Goal: Task Accomplishment & Management: Use online tool/utility

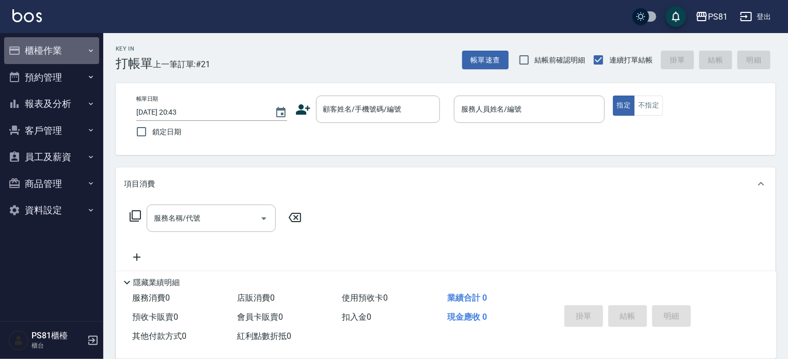
click at [37, 44] on button "櫃檯作業" at bounding box center [51, 50] width 95 height 27
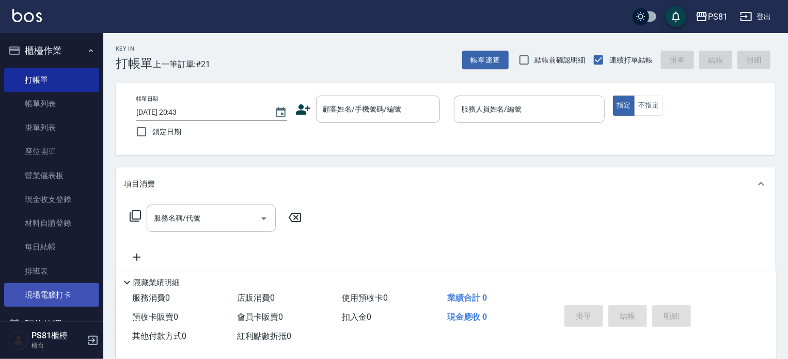
click at [65, 294] on link "現場電腦打卡" at bounding box center [51, 295] width 95 height 24
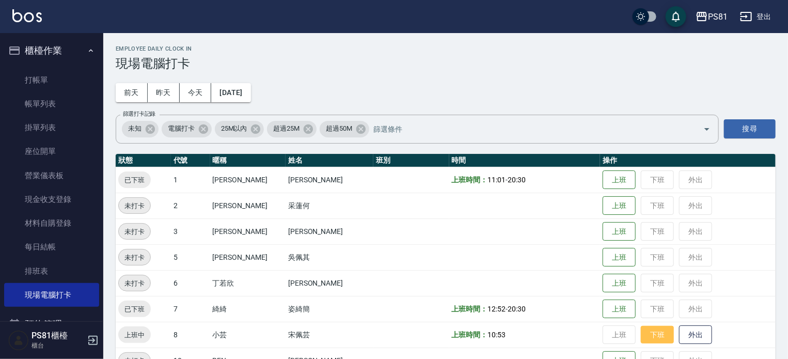
click at [643, 332] on button "下班" at bounding box center [657, 335] width 33 height 18
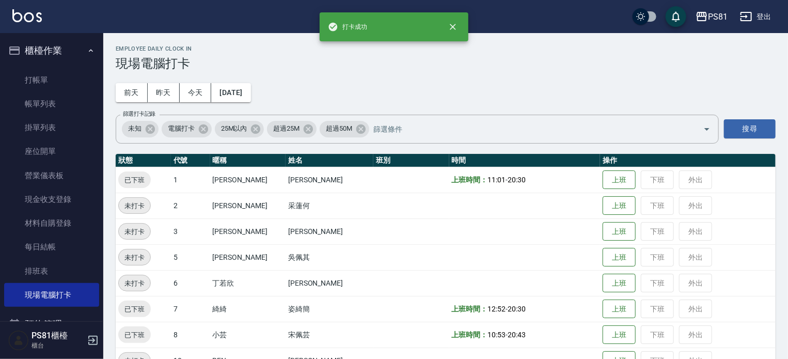
click at [531, 305] on td "上班時間： 12:52 - 20:30" at bounding box center [524, 309] width 151 height 26
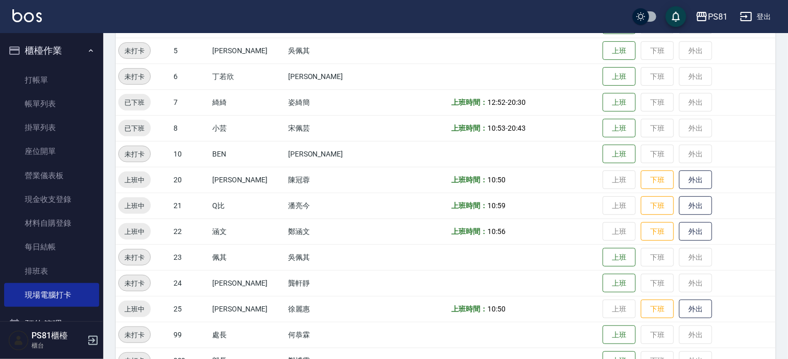
scroll to position [258, 0]
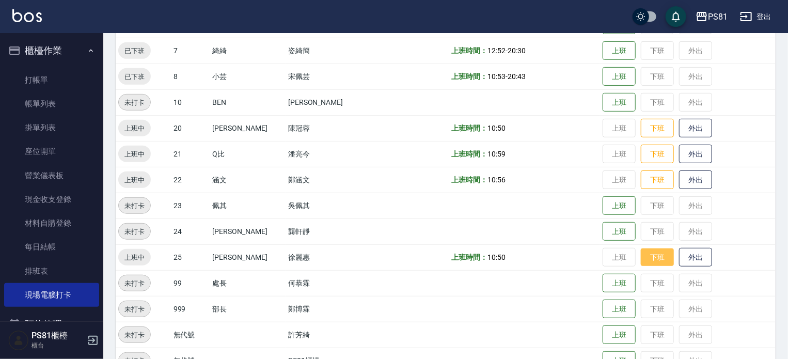
click at [652, 256] on button "下班" at bounding box center [657, 258] width 33 height 18
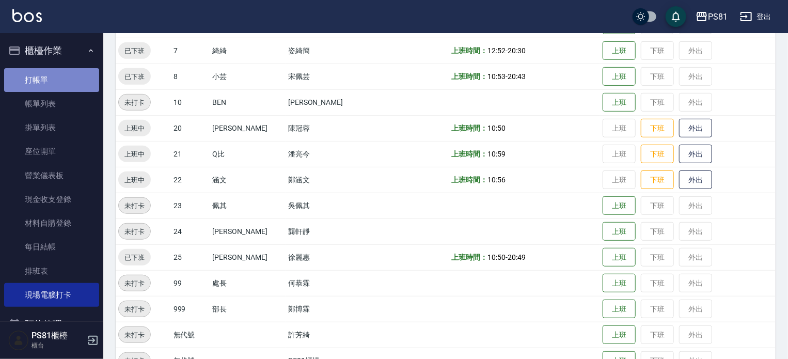
click at [60, 69] on link "打帳單" at bounding box center [51, 80] width 95 height 24
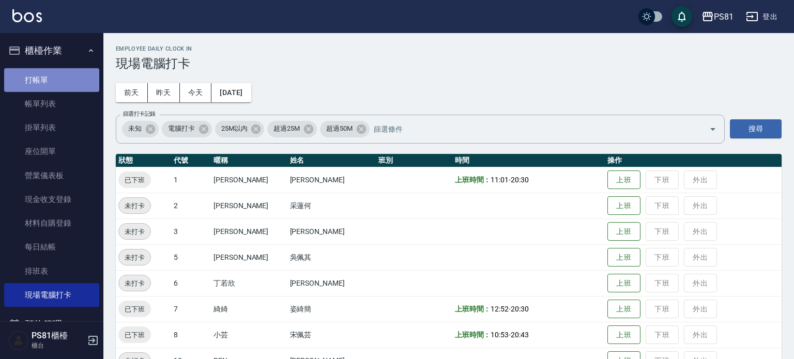
click at [61, 70] on link "打帳單" at bounding box center [51, 80] width 95 height 24
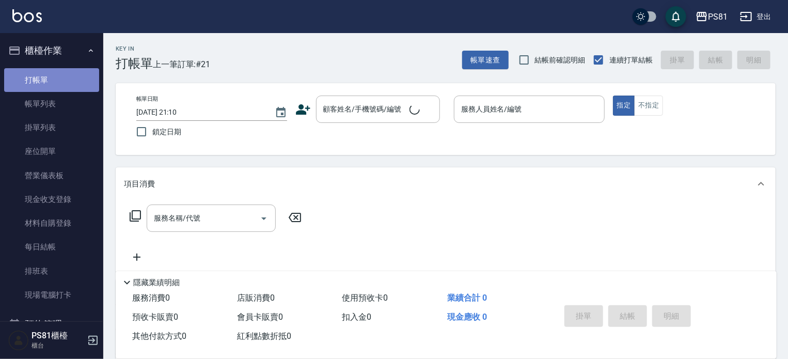
click at [61, 70] on link "打帳單" at bounding box center [51, 80] width 95 height 24
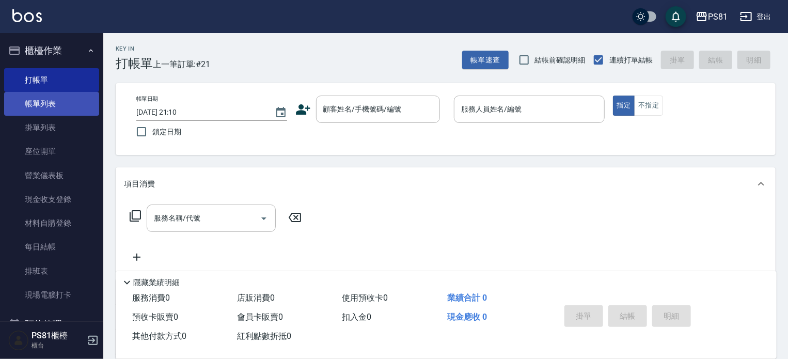
click at [90, 103] on link "帳單列表" at bounding box center [51, 104] width 95 height 24
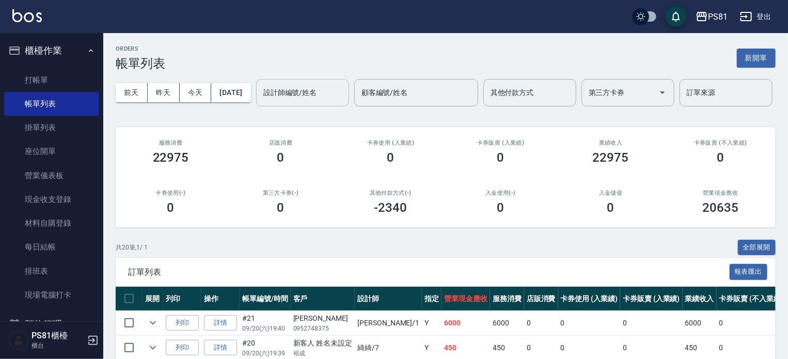
click at [261, 102] on input "設計師編號/姓名" at bounding box center [303, 93] width 84 height 18
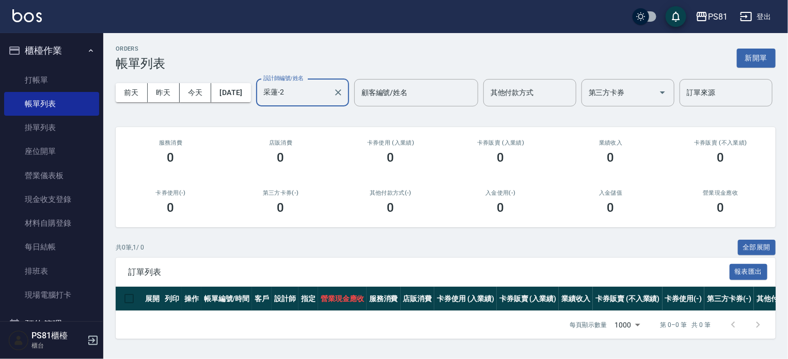
type input "采蓮-2"
click at [268, 196] on h2 "第三方卡券(-)" at bounding box center [280, 193] width 85 height 7
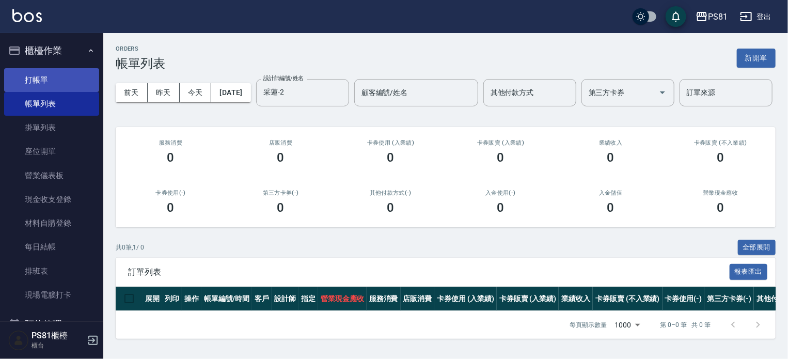
click at [70, 78] on link "打帳單" at bounding box center [51, 80] width 95 height 24
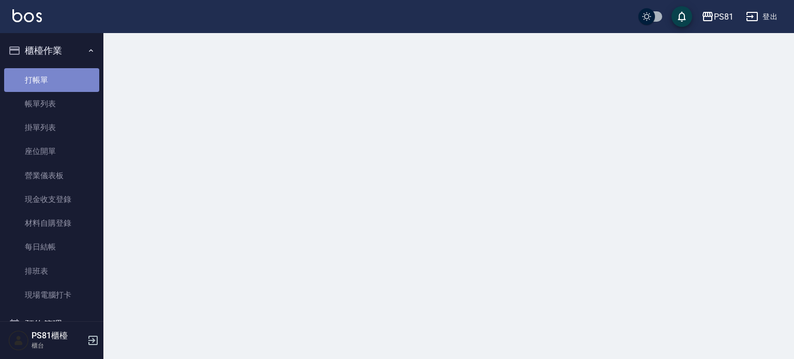
click at [70, 78] on link "打帳單" at bounding box center [51, 80] width 95 height 24
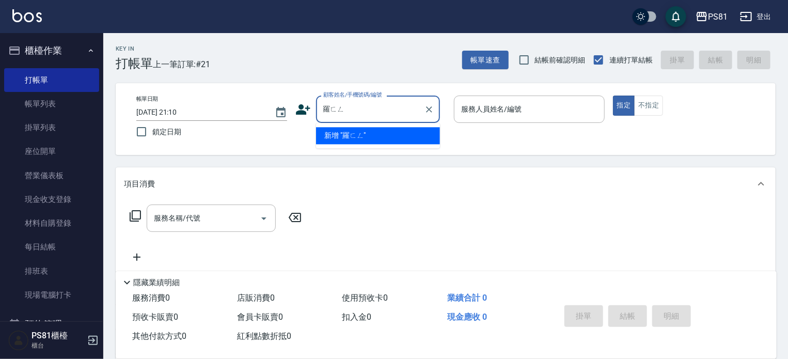
type input "[PERSON_NAME]"
click at [428, 107] on icon "Clear" at bounding box center [429, 109] width 6 height 6
click at [426, 108] on icon "Clear" at bounding box center [429, 109] width 10 height 10
type input "0"
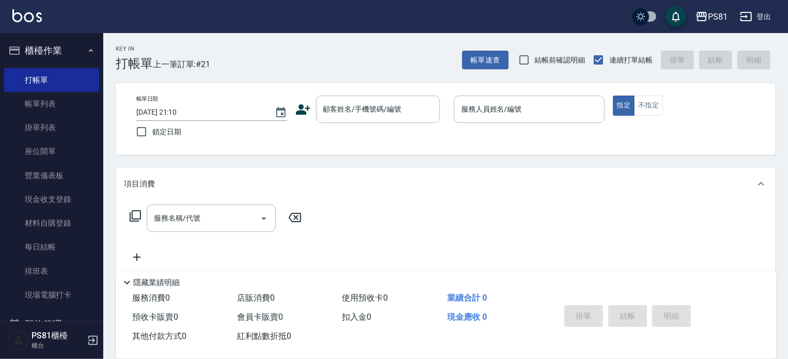
click at [307, 108] on icon at bounding box center [303, 109] width 14 height 10
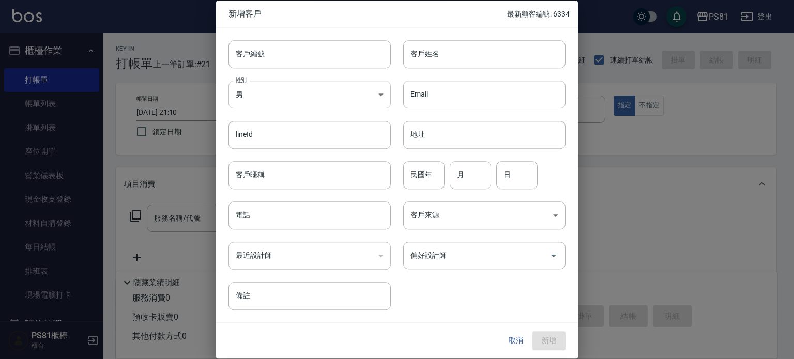
click at [306, 107] on body "PS81 登出 櫃檯作業 打帳單 帳單列表 掛單列表 座位開單 營業儀表板 現金收支登錄 材料自購登錄 每日結帳 排班表 現場電腦打卡 預約管理 預約管理 單…" at bounding box center [397, 251] width 794 height 502
click at [289, 159] on li "女" at bounding box center [309, 155] width 162 height 17
type input "[DEMOGRAPHIC_DATA]"
click at [458, 70] on div "Email Email" at bounding box center [478, 88] width 175 height 40
drag, startPoint x: 462, startPoint y: 63, endPoint x: 475, endPoint y: 65, distance: 13.6
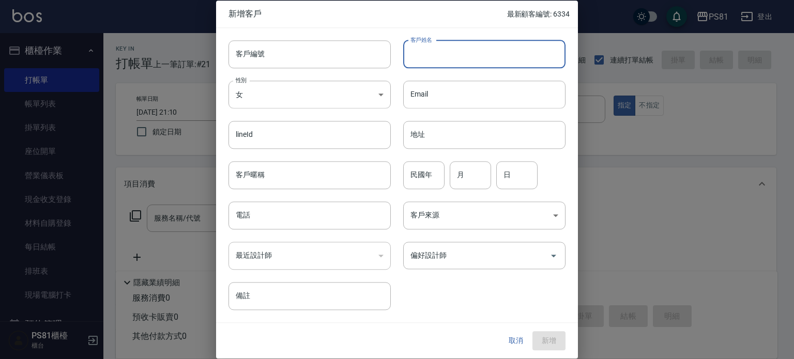
click at [462, 63] on input "客戶姓名" at bounding box center [484, 54] width 162 height 28
type input "[PERSON_NAME]"
click at [299, 219] on input "電話" at bounding box center [309, 215] width 162 height 28
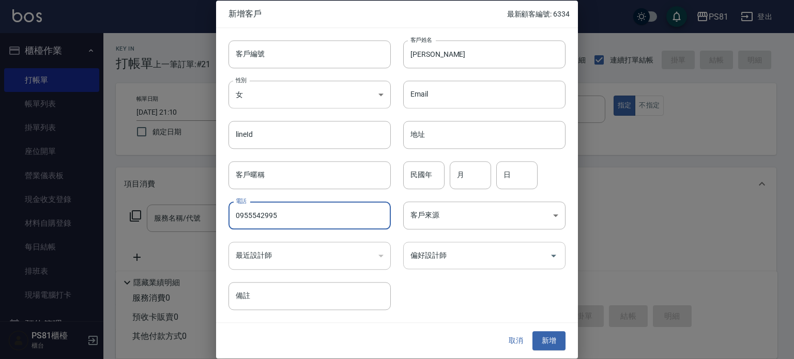
type input "0955542995"
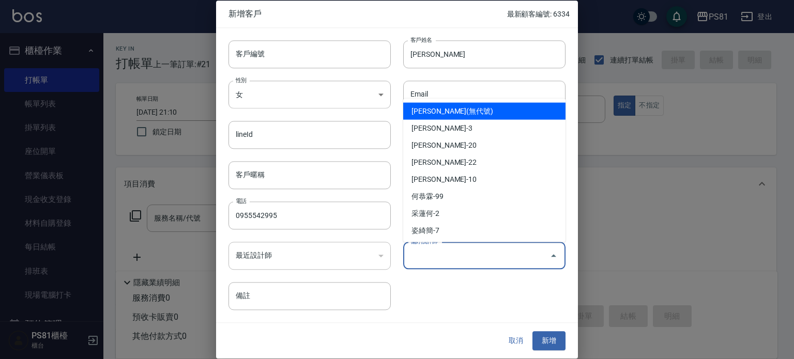
click at [414, 253] on input "偏好設計師" at bounding box center [476, 255] width 137 height 18
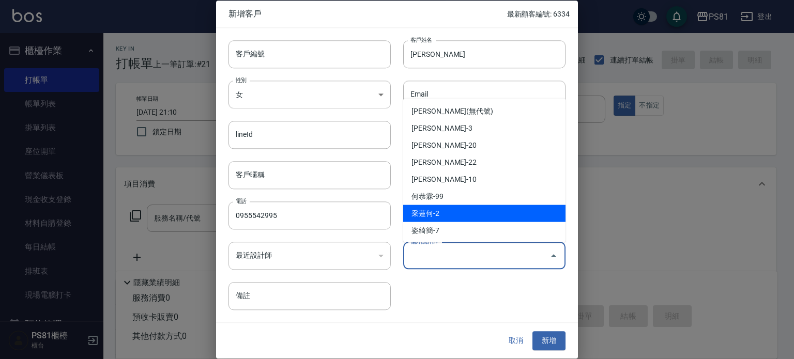
click at [448, 215] on li "采蓮何-2" at bounding box center [484, 213] width 162 height 17
type input "采蓮何"
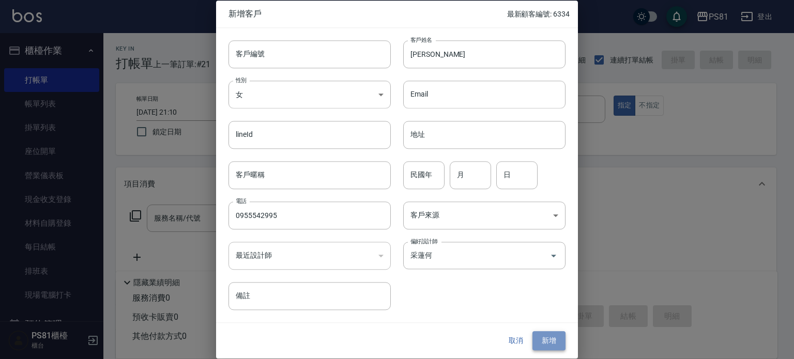
click at [547, 345] on button "新增" at bounding box center [548, 341] width 33 height 19
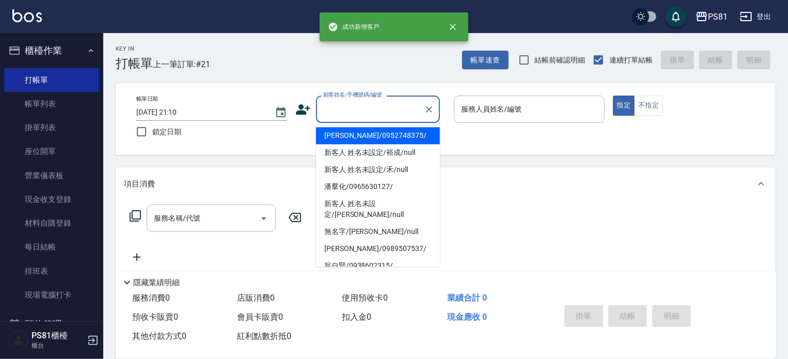
click at [355, 112] on input "顧客姓名/手機號碼/編號" at bounding box center [370, 109] width 99 height 18
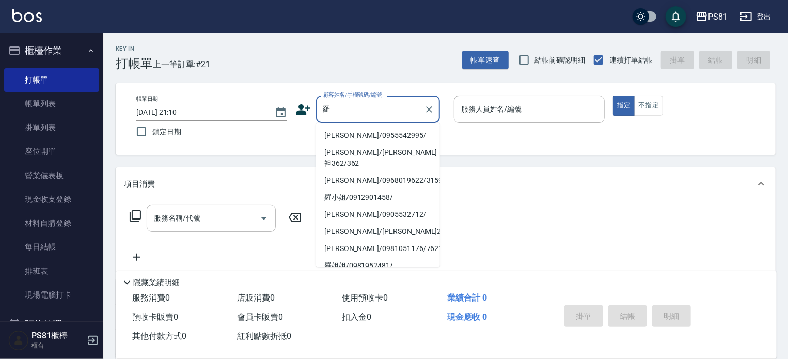
click at [378, 140] on li "[PERSON_NAME]/0955542995/" at bounding box center [378, 135] width 124 height 17
type input "[PERSON_NAME]/0955542995/"
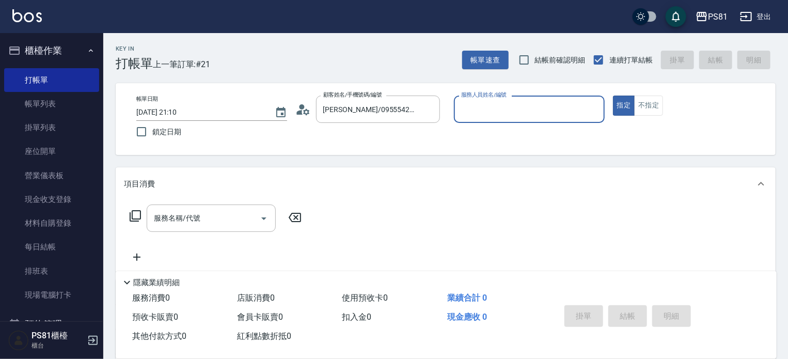
type input "采蓮-2"
click at [612, 105] on div "帳單日期 [DATE] 21:10 鎖定日期 顧客姓名/手機號碼/編號 [PERSON_NAME]/0955542995/ 顧客姓名/手機號碼/編號 服務人員…" at bounding box center [445, 119] width 635 height 47
click at [624, 106] on button "指定" at bounding box center [624, 106] width 22 height 20
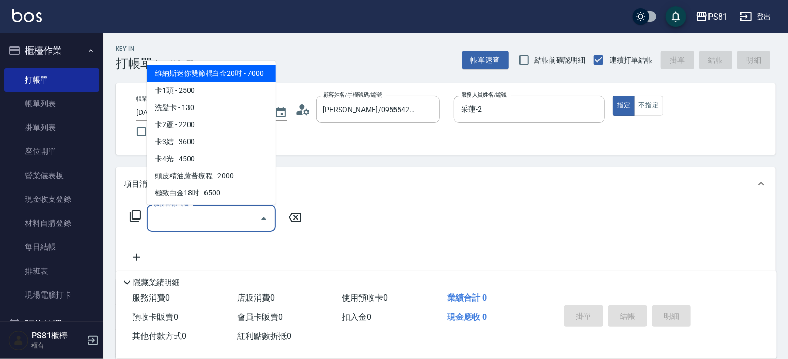
click at [219, 214] on input "服務名稱/代號" at bounding box center [203, 218] width 104 height 18
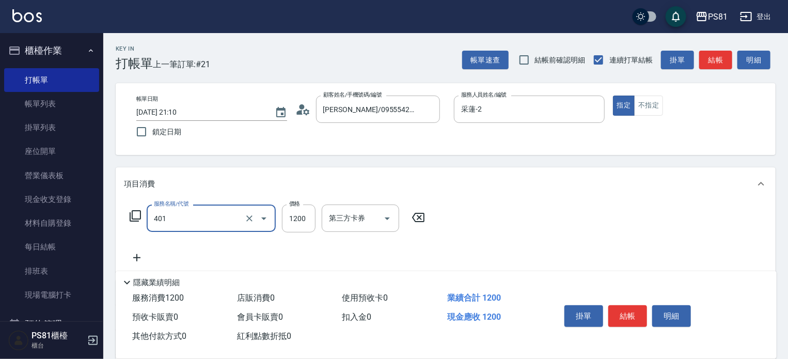
type input "基本染髮(401)"
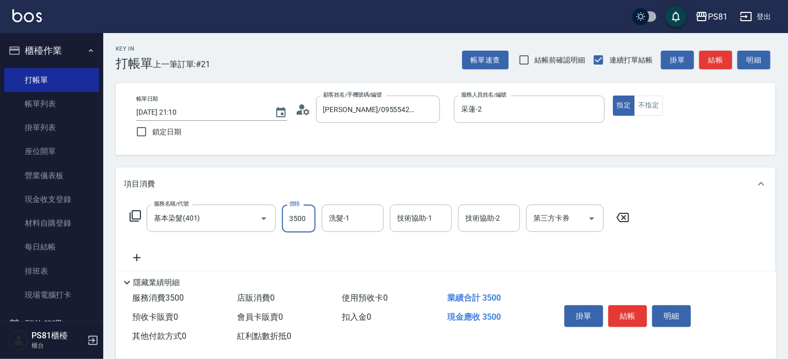
type input "3500"
click at [183, 257] on div "服務名稱/代號 基本染髮(401) 服務名稱/代號 價格 3500 價格 洗髮-1 洗髮-1 技術協助-1 技術協助-1 技術協助-2 技術協助-2 第三方卡…" at bounding box center [380, 234] width 512 height 59
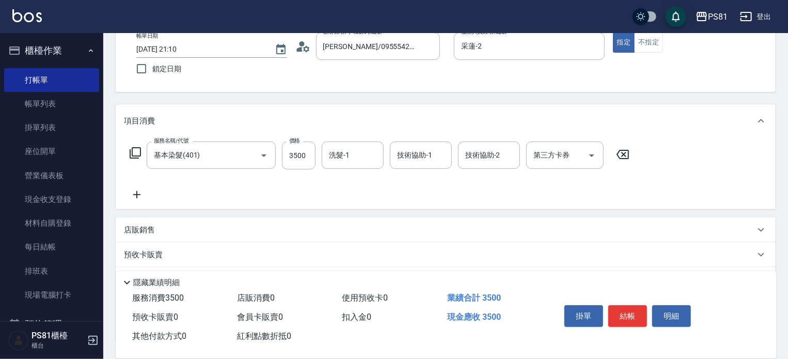
scroll to position [144, 0]
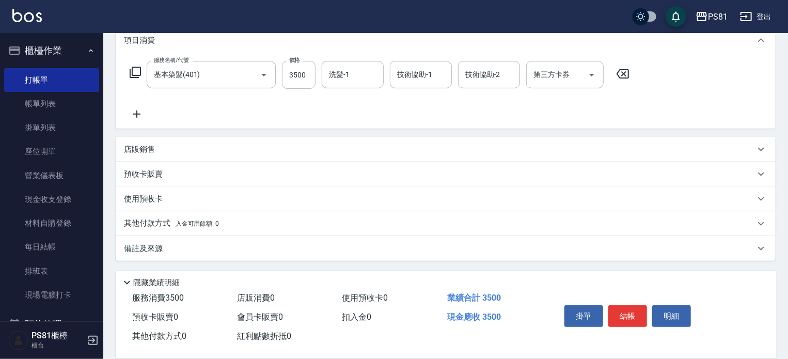
click at [146, 141] on div "店販銷售" at bounding box center [446, 149] width 660 height 25
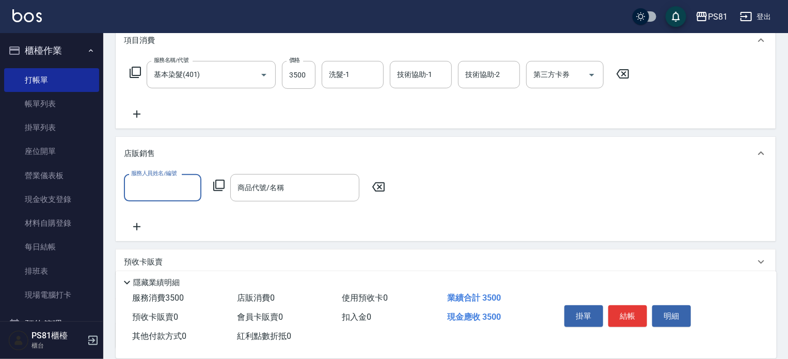
scroll to position [0, 0]
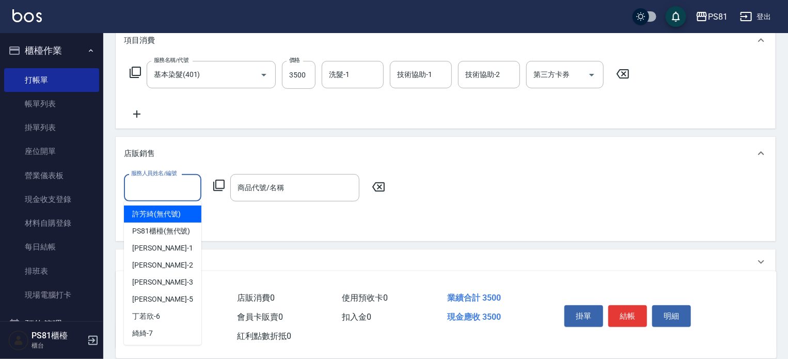
click at [163, 183] on input "服務人員姓名/編號" at bounding box center [163, 188] width 68 height 18
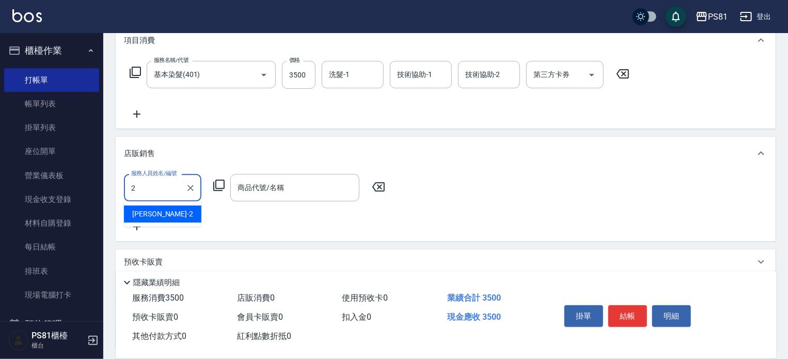
type input "采蓮-2"
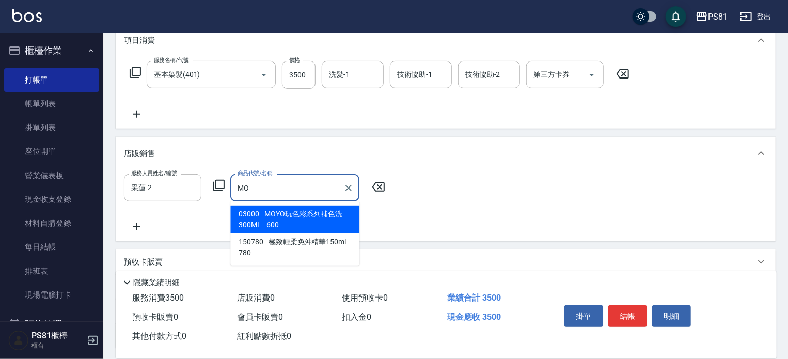
click at [298, 219] on span "03000 - MOYO玩色彩系列補色洗300ML - 600" at bounding box center [294, 220] width 129 height 28
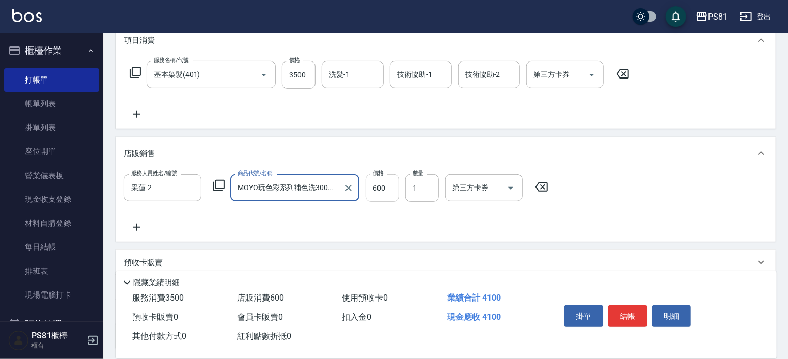
type input "MOYO玩色彩系列補色洗300ML"
click at [376, 196] on input "600" at bounding box center [383, 188] width 34 height 28
type input "540"
click at [402, 221] on div "服務人員姓名/編號 [PERSON_NAME]-2 服務人員姓名/編號 商品代號/名稱 MOYO玩色彩系列補色洗300ML 商品代號/名稱 價格 540 價格…" at bounding box center [446, 203] width 644 height 59
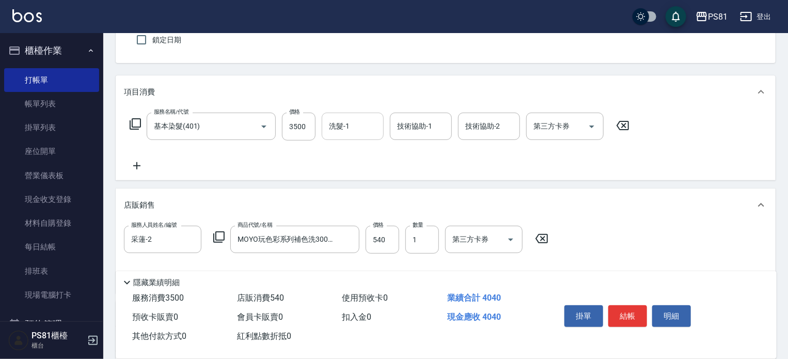
click at [372, 131] on input "洗髮-1" at bounding box center [353, 126] width 53 height 18
type input "涵文-22"
click at [376, 148] on div "服務名稱/代號 基本染髮(401) 服務名稱/代號 價格 3500 價格 洗髮-1 涵文-22 洗髮-1 技術協助-1 涵文-22 技術協助-1 技術協助-2…" at bounding box center [380, 142] width 512 height 59
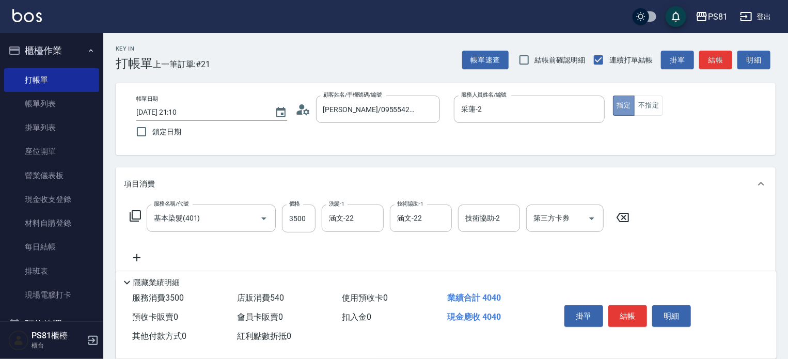
drag, startPoint x: 626, startPoint y: 103, endPoint x: 649, endPoint y: 138, distance: 41.8
click at [626, 103] on button "指定" at bounding box center [624, 106] width 22 height 20
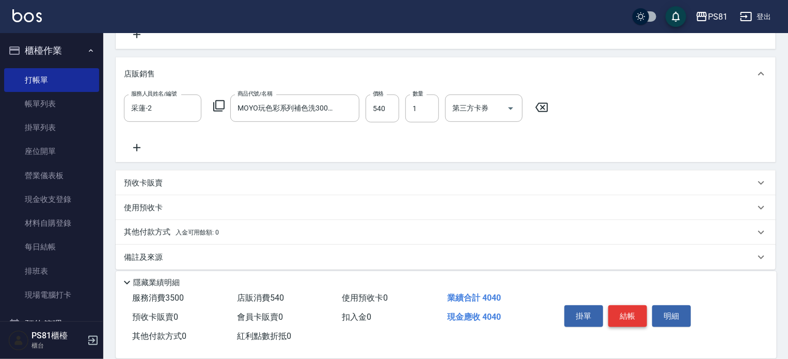
scroll to position [231, 0]
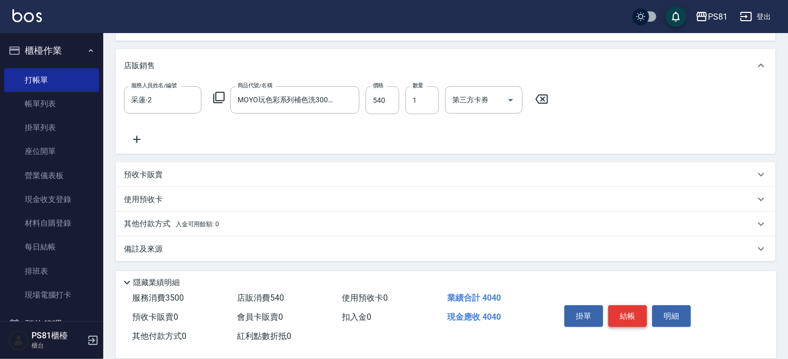
click at [628, 314] on button "結帳" at bounding box center [628, 316] width 39 height 22
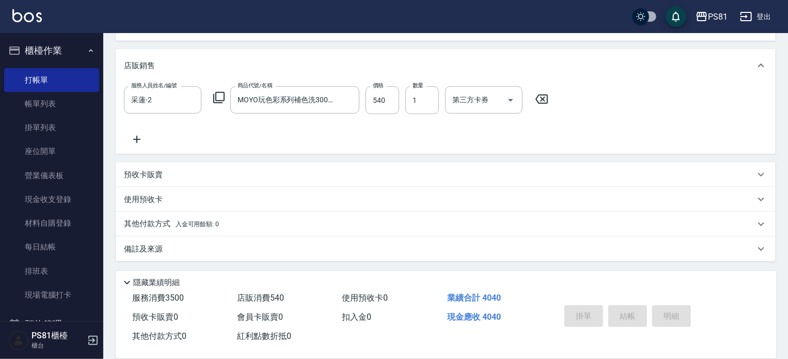
type input "[DATE] 21:12"
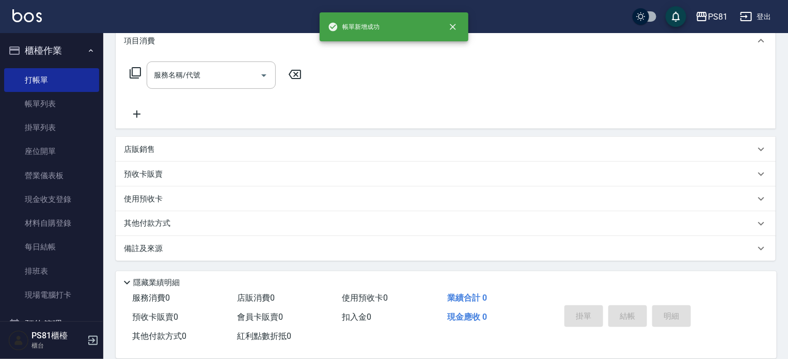
scroll to position [0, 0]
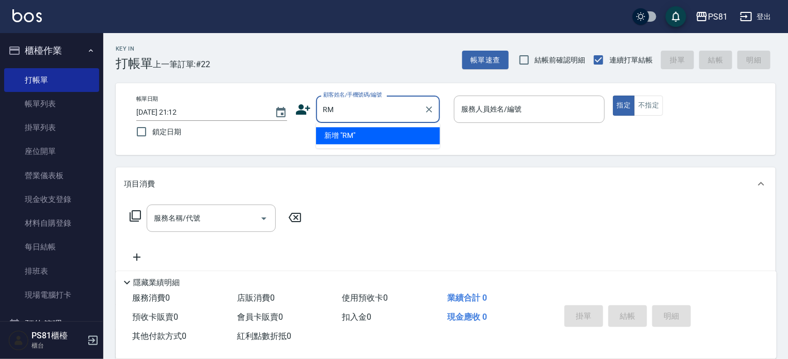
type input "R"
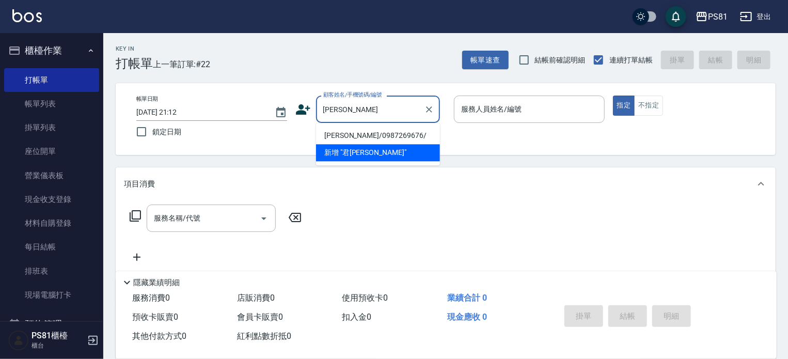
click at [360, 133] on li "[PERSON_NAME]/0987269676/" at bounding box center [378, 135] width 124 height 17
type input "[PERSON_NAME]/0987269676/"
type input "采蓮-2"
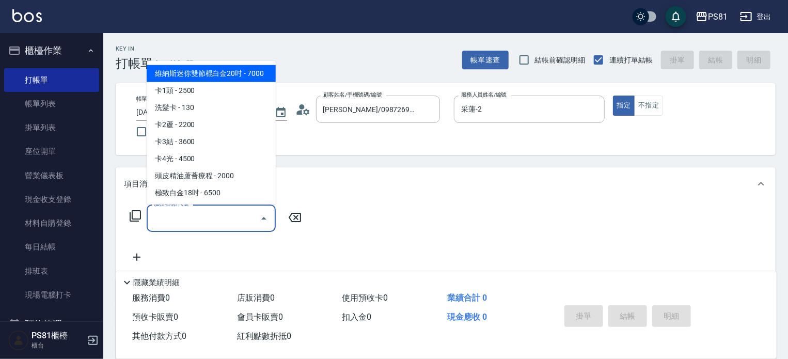
click at [236, 219] on input "服務名稱/代號" at bounding box center [203, 218] width 104 height 18
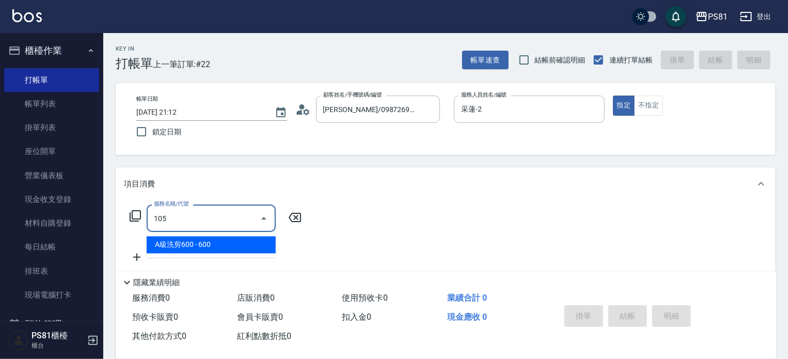
type input "A級洗剪600(105)"
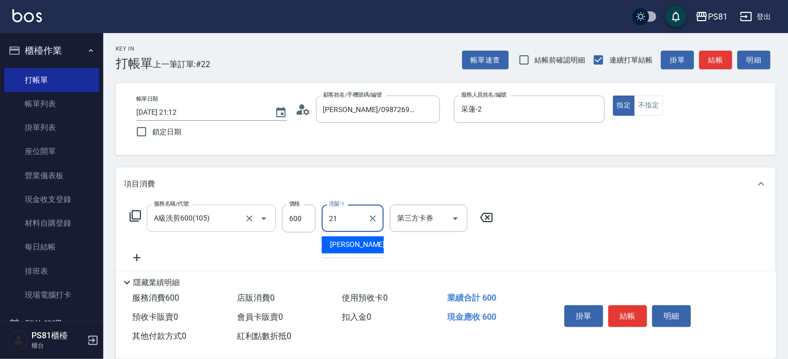
type input "Q比-21"
click at [498, 261] on div "服務名稱/代號 A級洗剪600(105) 服務名稱/代號 價格 600 價格 洗髮-1 Q比-21 洗髮-1 第三方卡券 第三方卡券" at bounding box center [312, 234] width 376 height 59
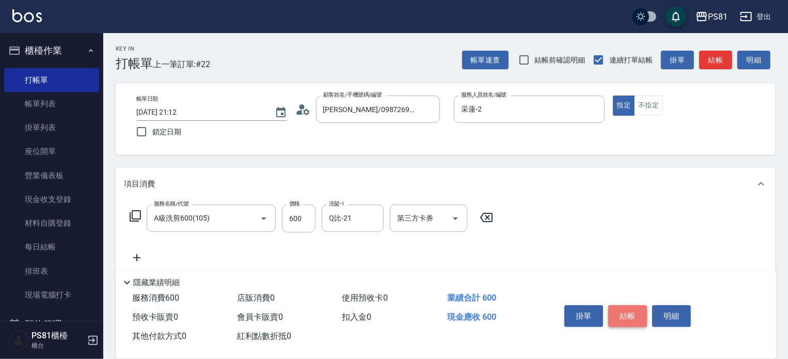
click at [639, 307] on button "結帳" at bounding box center [628, 316] width 39 height 22
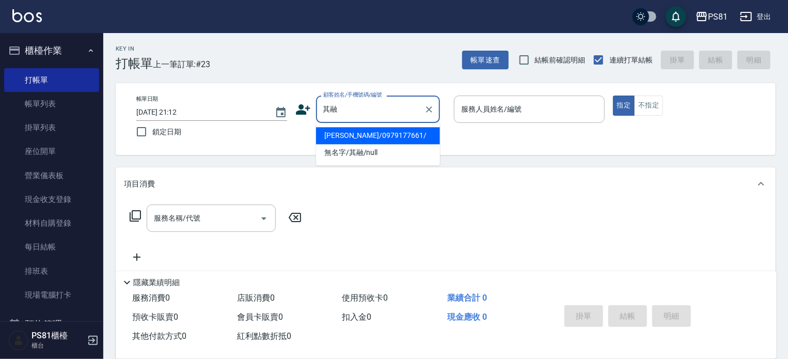
click at [414, 143] on li "[PERSON_NAME]/0979177661/" at bounding box center [378, 135] width 124 height 17
type input "[PERSON_NAME]/0979177661/"
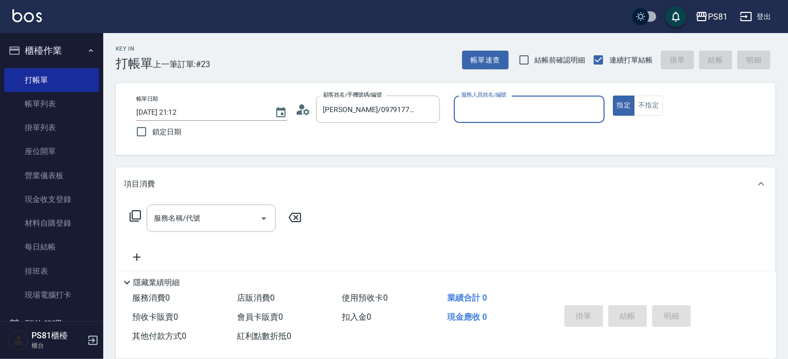
type input "采蓮-2"
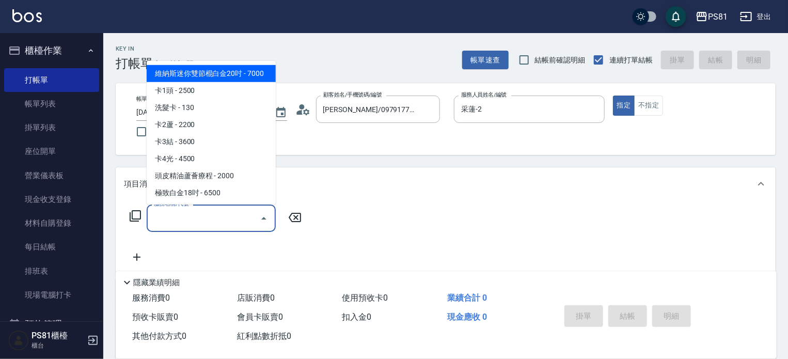
click at [251, 213] on input "服務名稱/代號" at bounding box center [203, 218] width 104 height 18
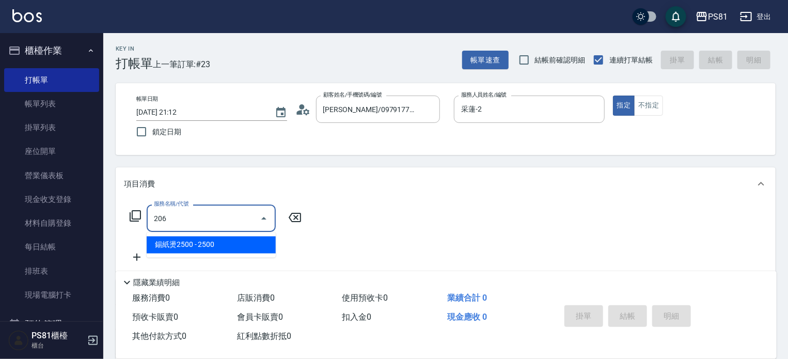
type input "錫紙燙2500(206)"
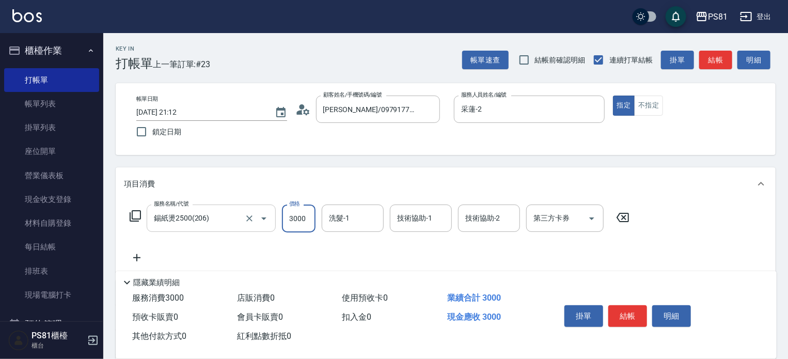
type input "3000"
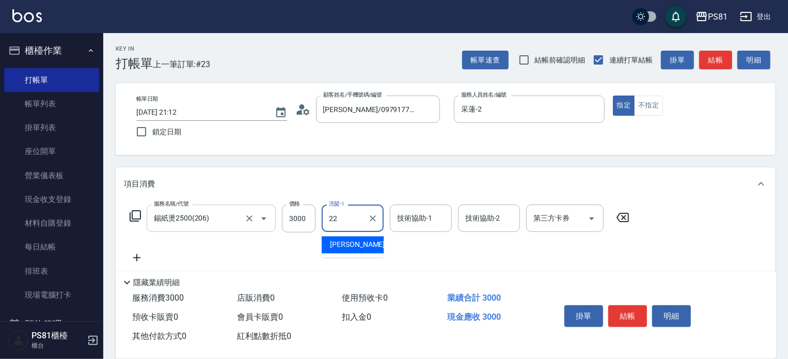
type input "涵文-22"
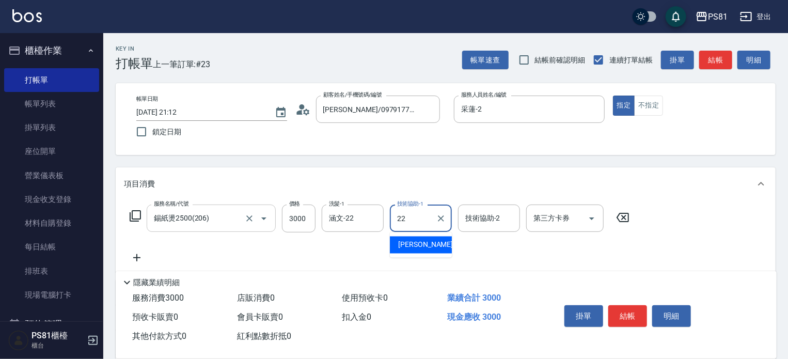
type input "涵文-22"
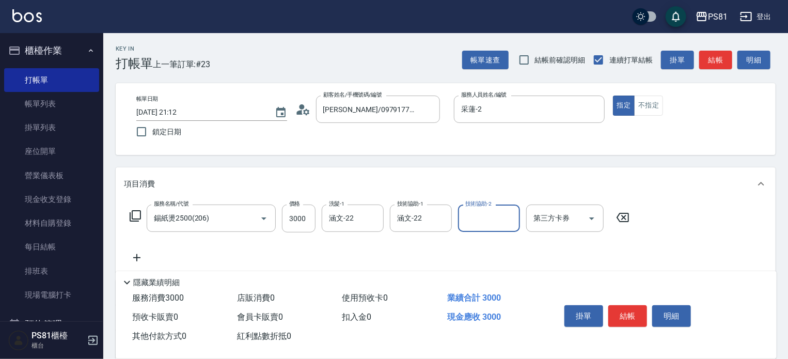
click at [276, 242] on div "服務名稱/代號 錫紙燙2500(206) 服務名稱/代號 價格 3000 價格 洗髮-1 涵文-22 洗髮-1 技術協助-1 涵文-22 技術協助-1 技術協…" at bounding box center [380, 234] width 512 height 59
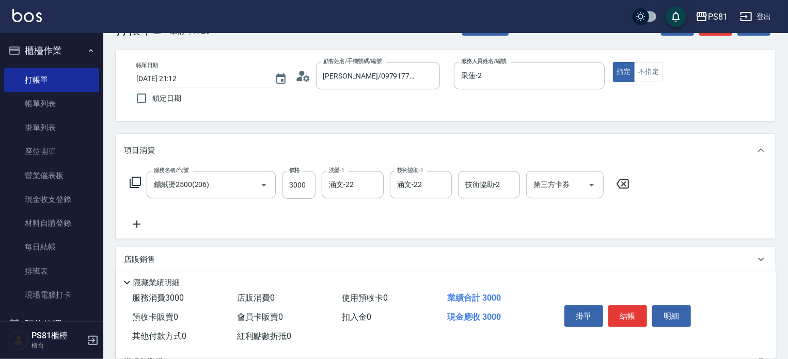
scroll to position [52, 0]
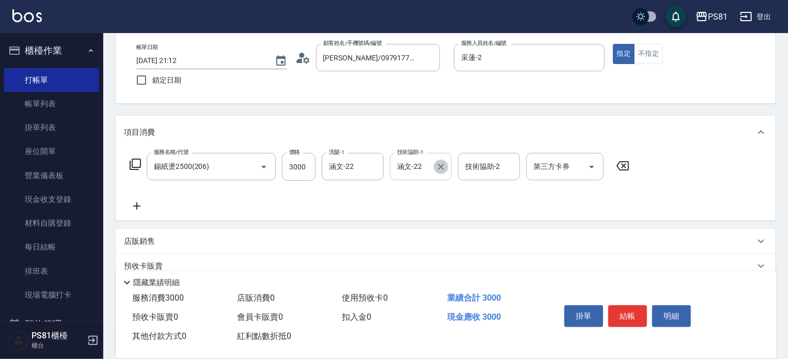
click at [442, 167] on icon "Clear" at bounding box center [441, 167] width 10 height 10
click at [443, 211] on div "服務名稱/代號 錫紙燙2500(206) 服務名稱/代號 價格 3000 價格 洗髮-1 涵文-22 洗髮-1 技術協助-1 技術協助-1 技術協助-2 技術…" at bounding box center [380, 182] width 512 height 59
click at [608, 209] on div "服務名稱/代號 錫紙燙2500(206) 服務名稱/代號 價格 3000 價格 洗髮-1 涵文-22 洗髮-1 技術協助-1 技術協助-1 技術協助-2 技術…" at bounding box center [380, 182] width 512 height 59
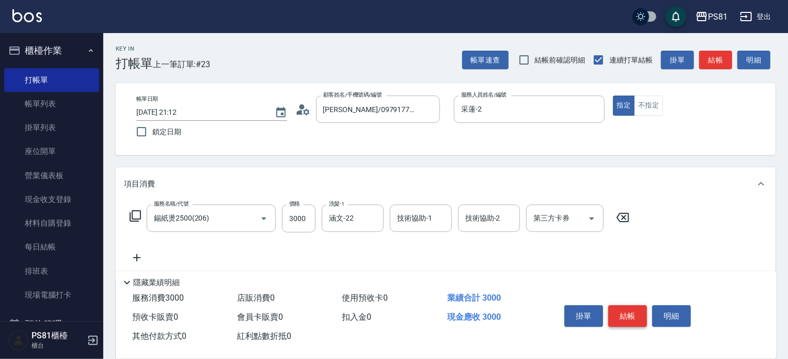
click at [637, 310] on button "結帳" at bounding box center [628, 316] width 39 height 22
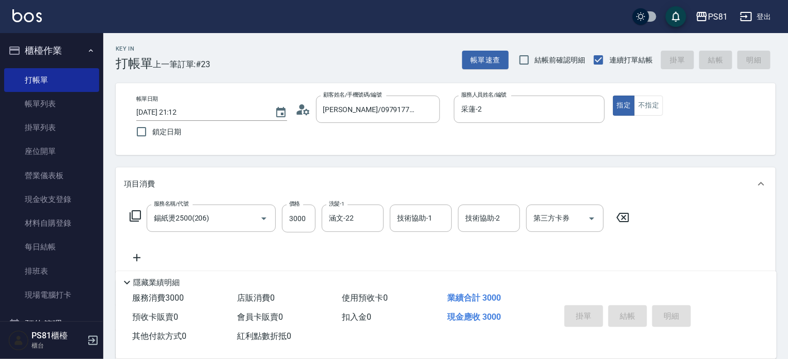
type input "[DATE] 21:13"
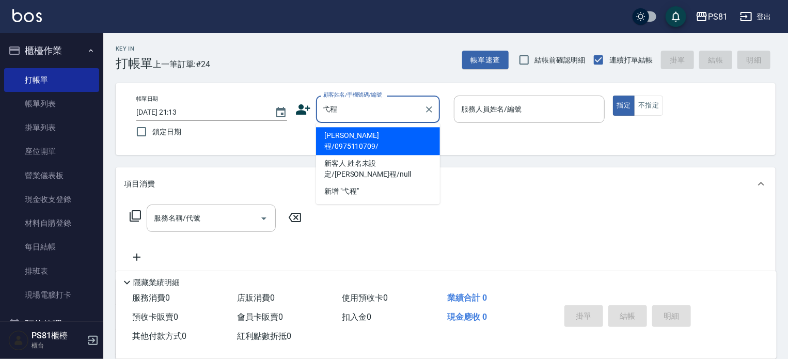
click at [401, 134] on li "[PERSON_NAME]程/0975110709/" at bounding box center [378, 141] width 124 height 28
type input "[PERSON_NAME]程/0975110709/"
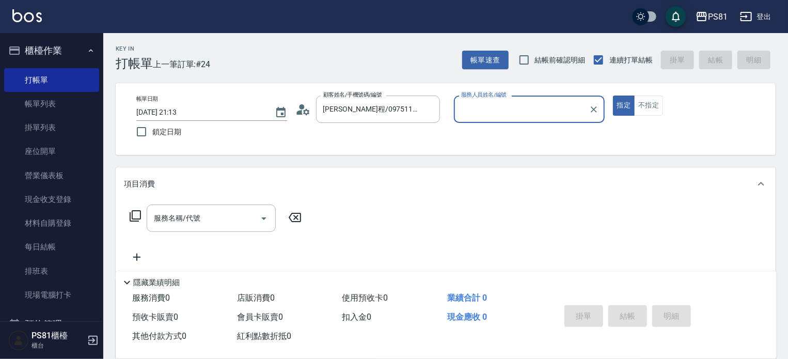
type input "采蓮-2"
click at [625, 103] on button "指定" at bounding box center [624, 106] width 22 height 20
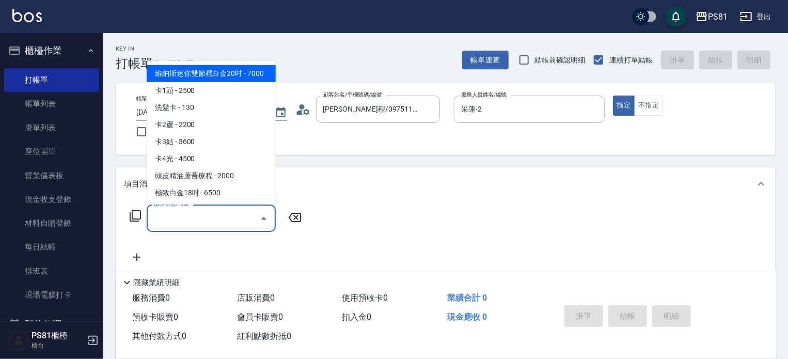
click at [194, 215] on input "服務名稱/代號" at bounding box center [203, 218] width 104 height 18
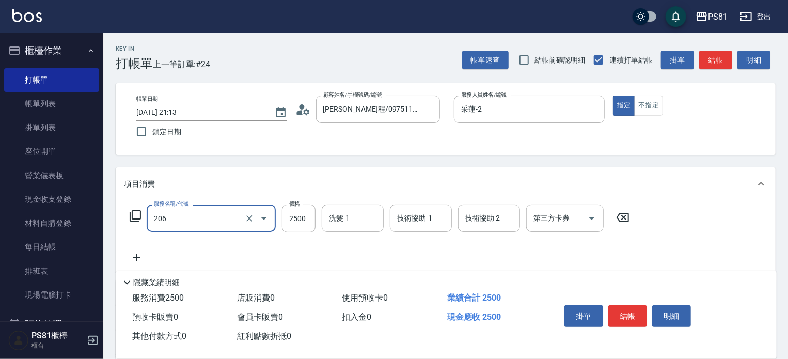
type input "錫紙燙2500(206)"
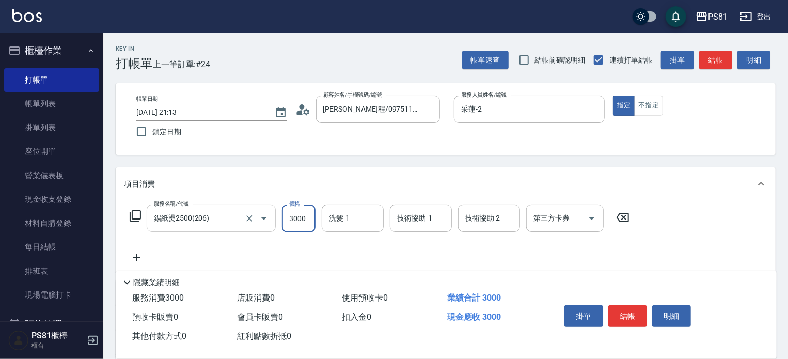
type input "3000"
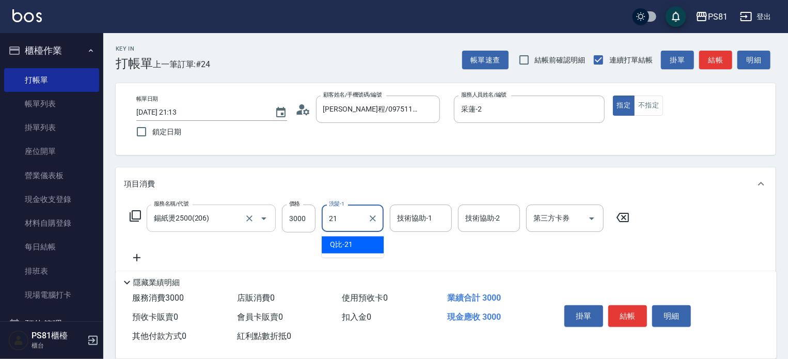
type input "Q比-21"
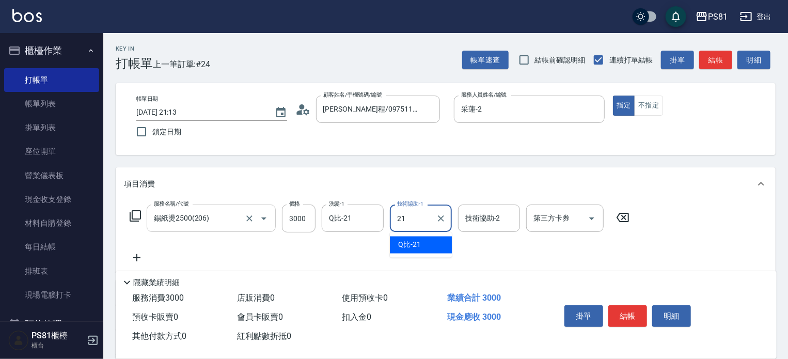
type input "Q比-21"
drag, startPoint x: 347, startPoint y: 255, endPoint x: 544, endPoint y: 261, distance: 197.0
click at [354, 257] on div "服務名稱/代號 錫紙燙2500(206) 服務名稱/代號 價格 3000 價格 洗髮-1 Q比-21 洗髮-1 技術協助-1 Q比-21 技術協助-1 技術協…" at bounding box center [380, 234] width 512 height 59
click at [623, 307] on button "結帳" at bounding box center [628, 316] width 39 height 22
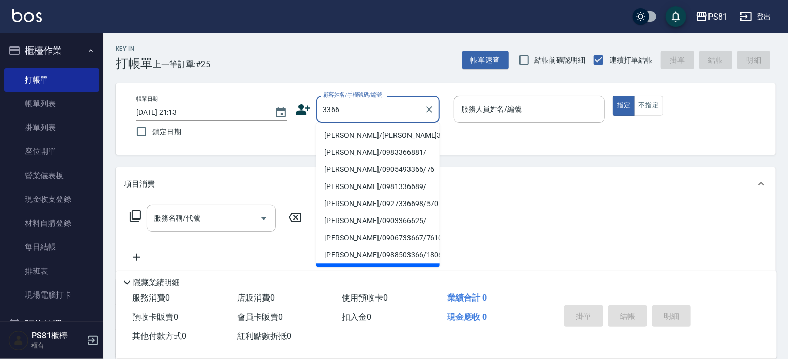
type input "[PERSON_NAME]/[PERSON_NAME]3366/3366"
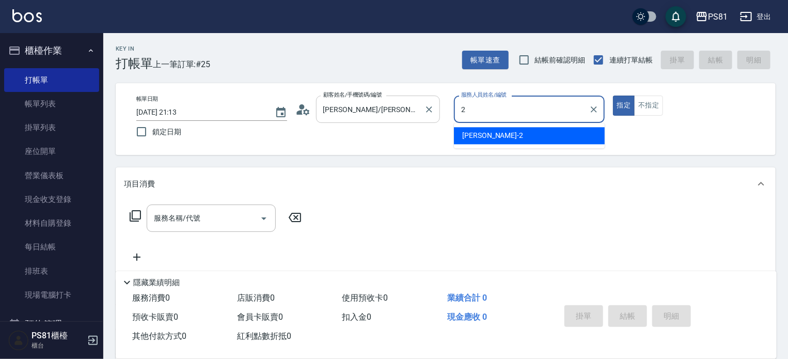
type input "采蓮-2"
type button "true"
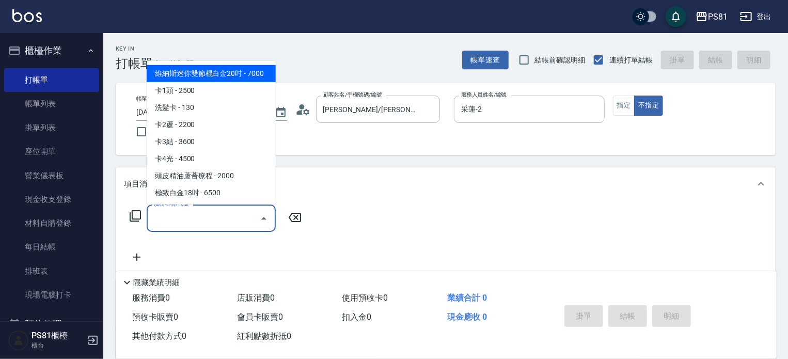
click at [203, 221] on input "服務名稱/代號" at bounding box center [203, 218] width 104 height 18
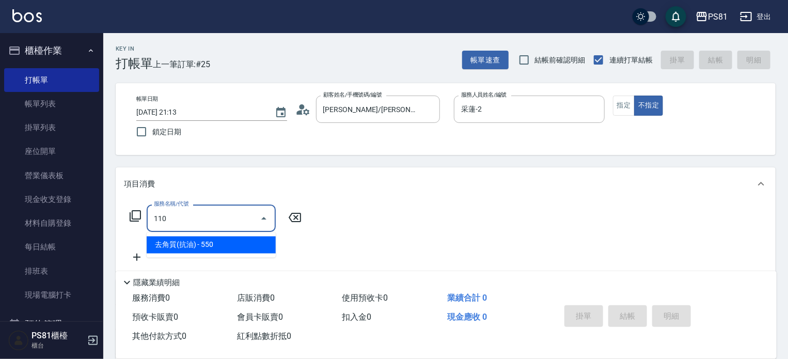
type input "去角質(抗油)(110)"
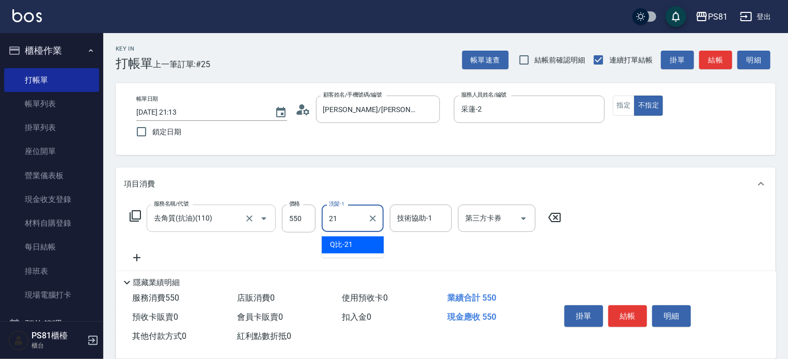
type input "Q比-21"
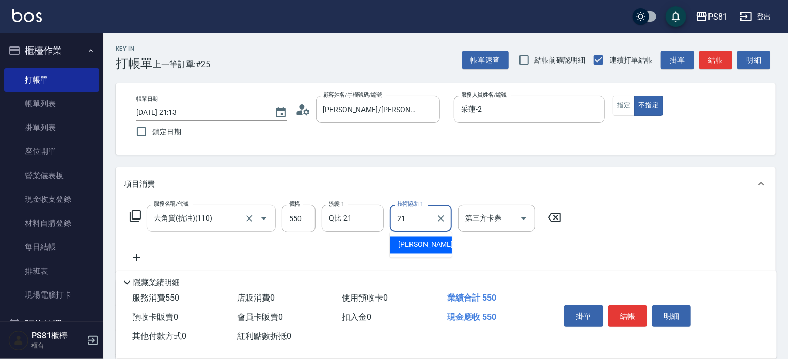
type input "Q比-21"
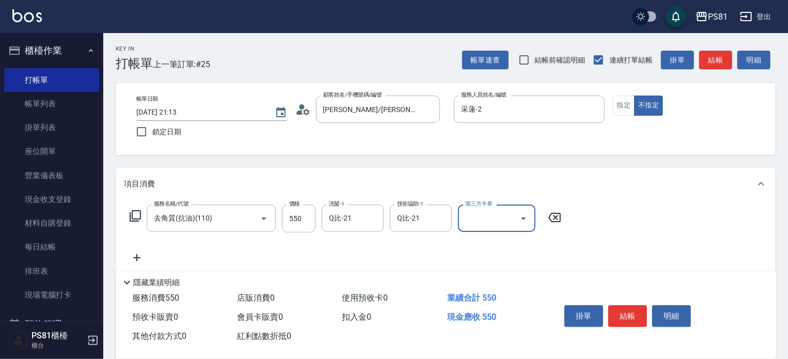
drag, startPoint x: 562, startPoint y: 229, endPoint x: 649, endPoint y: 246, distance: 88.5
click at [576, 232] on div "服務名稱/代號 去角質(抗油)(110) 服務名稱/代號 價格 550 價格 洗髮-1 Q比-21 洗髮-1 技術協助-1 Q比-21 技術協助-1 第三方卡…" at bounding box center [446, 236] width 660 height 72
click at [630, 306] on button "結帳" at bounding box center [628, 316] width 39 height 22
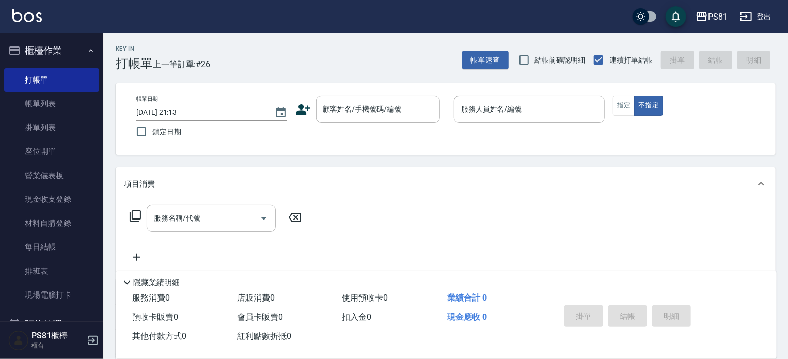
click at [302, 113] on icon at bounding box center [303, 109] width 14 height 10
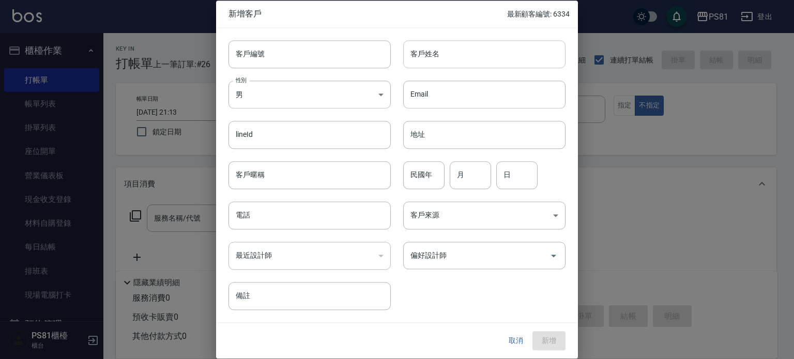
click at [448, 54] on input "客戶姓名" at bounding box center [484, 54] width 162 height 28
type input "[PERSON_NAME]"
click at [308, 227] on input "電話" at bounding box center [309, 215] width 162 height 28
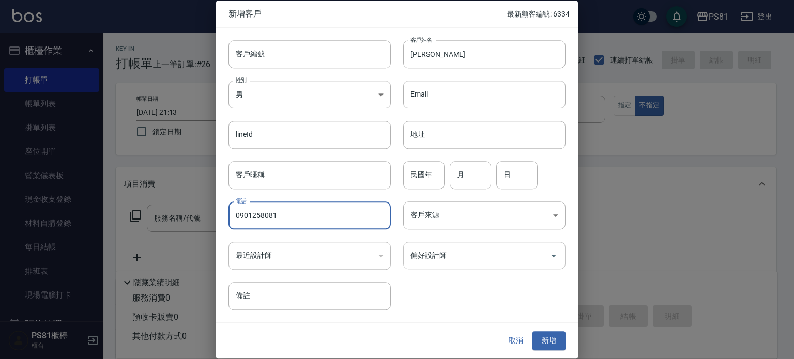
click at [513, 245] on div "偏好設計師" at bounding box center [484, 255] width 162 height 27
type input "0901258081"
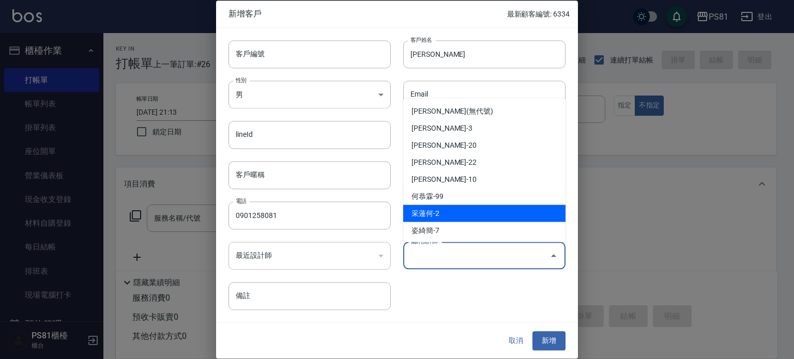
click at [502, 215] on li "采蓮何-2" at bounding box center [484, 213] width 162 height 17
type input "采蓮何"
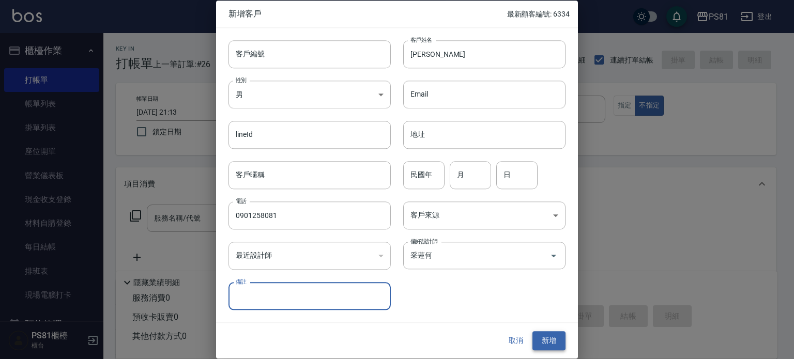
click at [559, 339] on button "新增" at bounding box center [548, 341] width 33 height 19
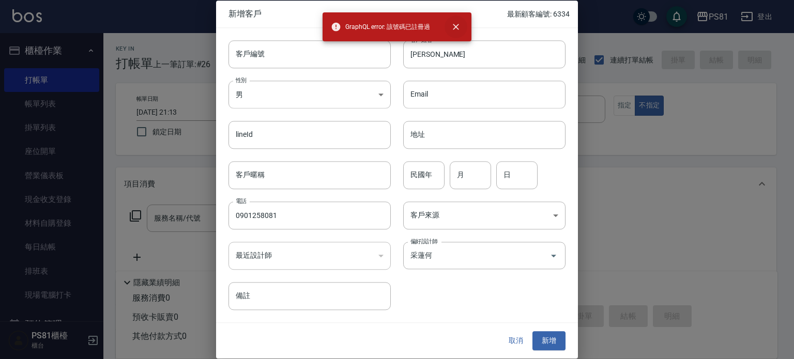
click at [456, 22] on icon "close" at bounding box center [456, 27] width 10 height 10
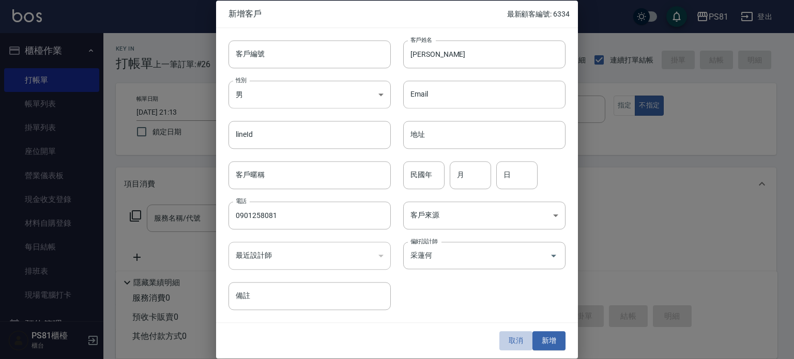
click at [515, 342] on button "取消" at bounding box center [515, 341] width 33 height 19
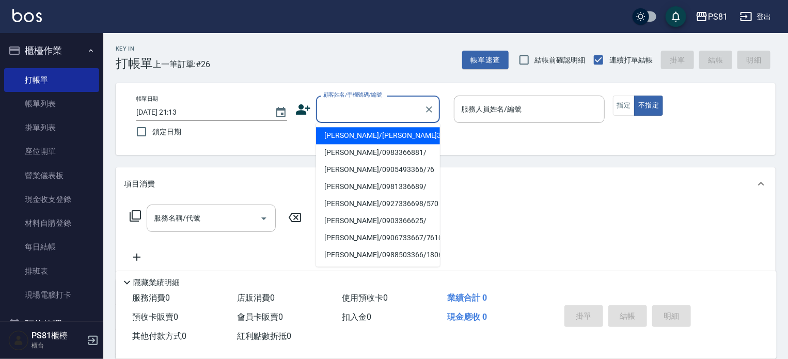
click at [383, 116] on input "顧客姓名/手機號碼/編號" at bounding box center [370, 109] width 99 height 18
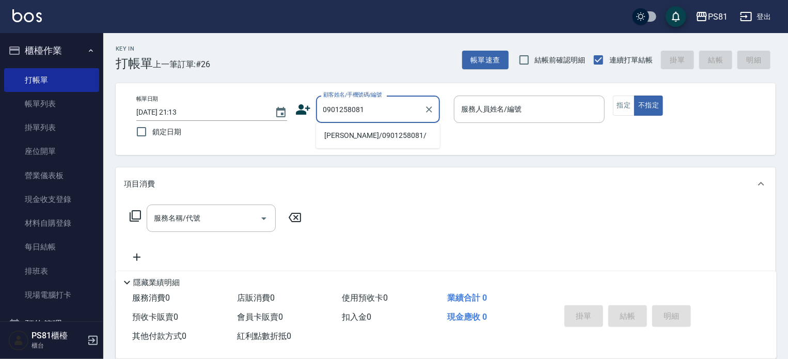
click at [389, 134] on li "[PERSON_NAME]/0901258081/" at bounding box center [378, 135] width 124 height 17
type input "[PERSON_NAME]/0901258081/"
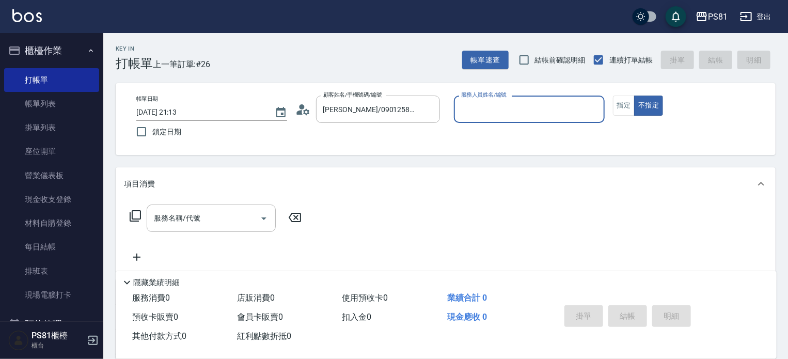
type input "采蓮-2"
click at [628, 104] on button "指定" at bounding box center [624, 106] width 22 height 20
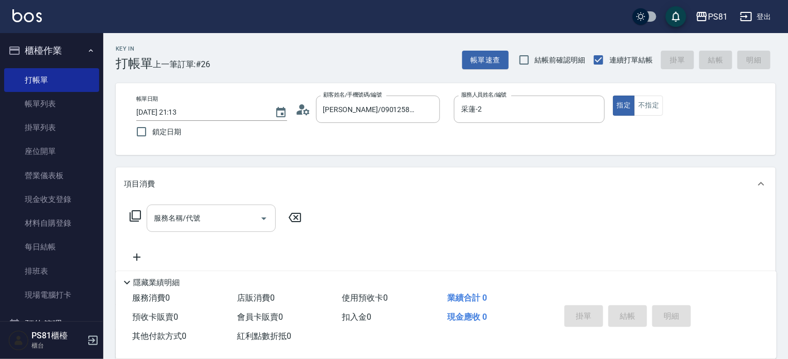
click at [191, 223] on input "服務名稱/代號" at bounding box center [203, 218] width 104 height 18
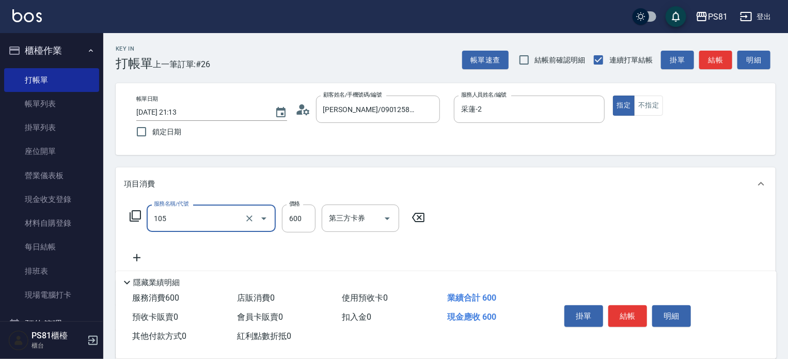
type input "A級洗剪600(105)"
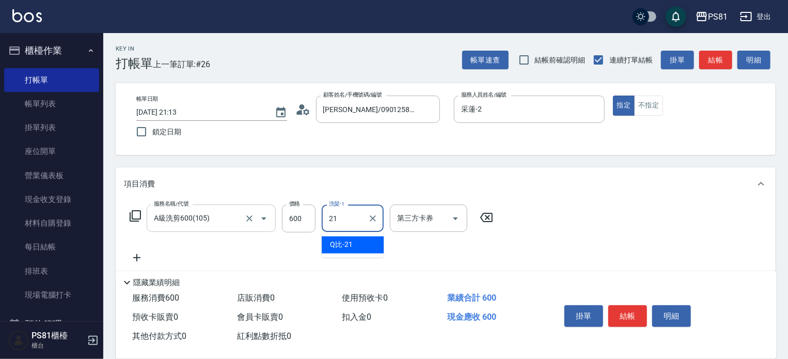
type input "Q比-21"
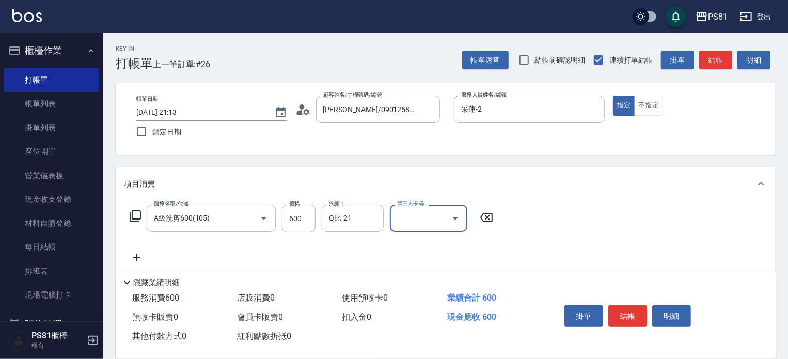
click at [597, 251] on div "服務名稱/代號 A級洗剪600(105) 服務名稱/代號 價格 600 價格 洗髮-1 Q比-21 洗髮-1 第三方卡券 第三方卡券" at bounding box center [446, 236] width 660 height 72
click at [629, 310] on button "結帳" at bounding box center [628, 316] width 39 height 22
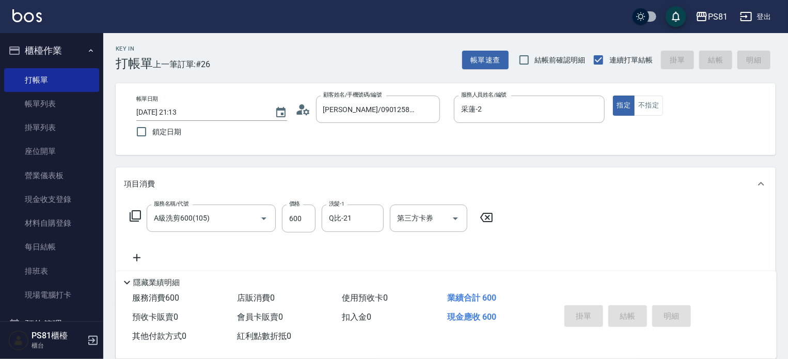
type input "[DATE] 21:14"
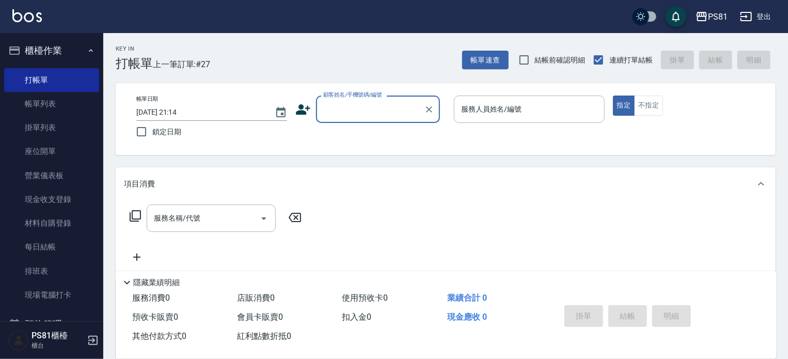
click at [341, 110] on input "顧客姓名/手機號碼/編號" at bounding box center [370, 109] width 99 height 18
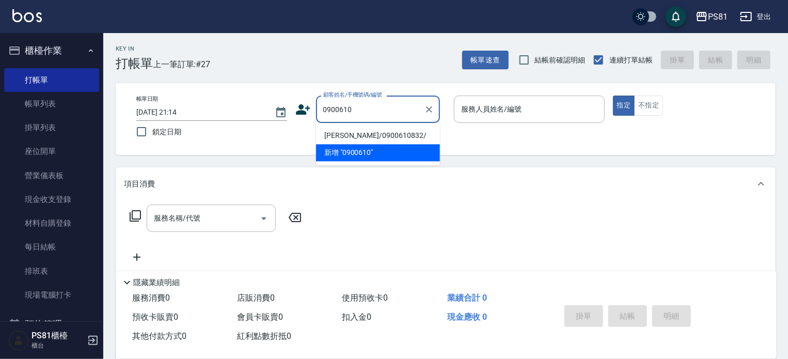
click at [422, 134] on li "[PERSON_NAME]/0900610832/" at bounding box center [378, 135] width 124 height 17
type input "[PERSON_NAME]/0900610832/"
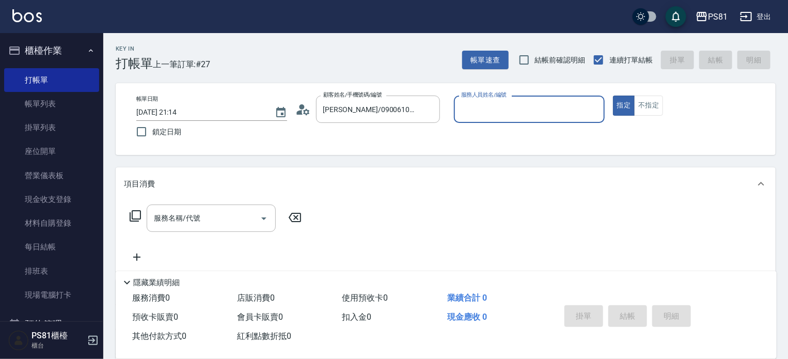
type input "采蓮-2"
click at [621, 108] on button "指定" at bounding box center [624, 106] width 22 height 20
click at [204, 210] on input "服務名稱/代號" at bounding box center [203, 218] width 104 height 18
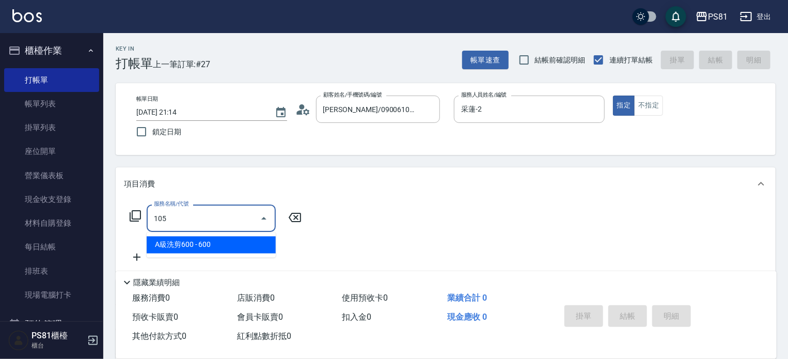
type input "A級洗剪600(105)"
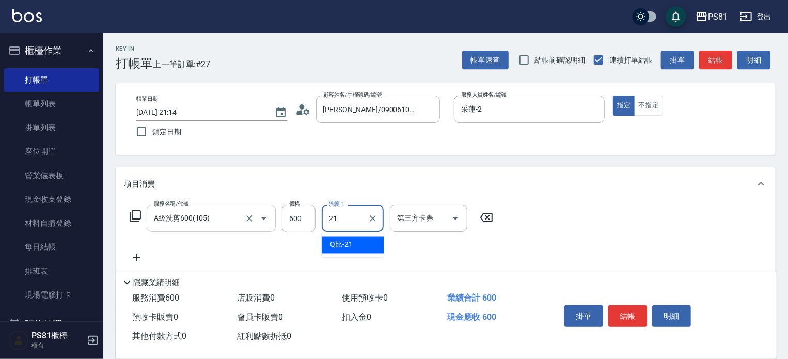
type input "Q比-21"
drag, startPoint x: 627, startPoint y: 227, endPoint x: 616, endPoint y: 291, distance: 65.5
click at [626, 230] on div "服務名稱/代號 A級洗剪600(105) 服務名稱/代號 價格 600 價格 洗髮-1 Q比-21 洗髮-1 第三方卡券 第三方卡券" at bounding box center [446, 236] width 660 height 72
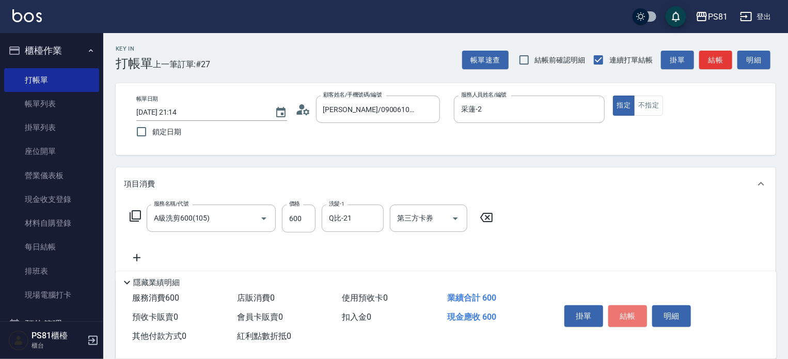
click at [623, 307] on button "結帳" at bounding box center [628, 316] width 39 height 22
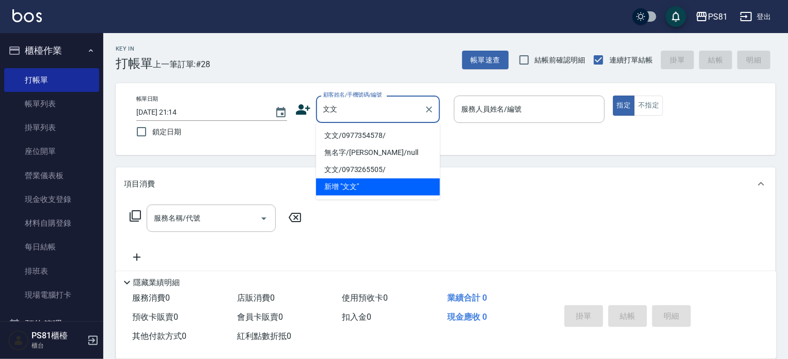
click at [378, 134] on li "文文/0977354578/" at bounding box center [378, 135] width 124 height 17
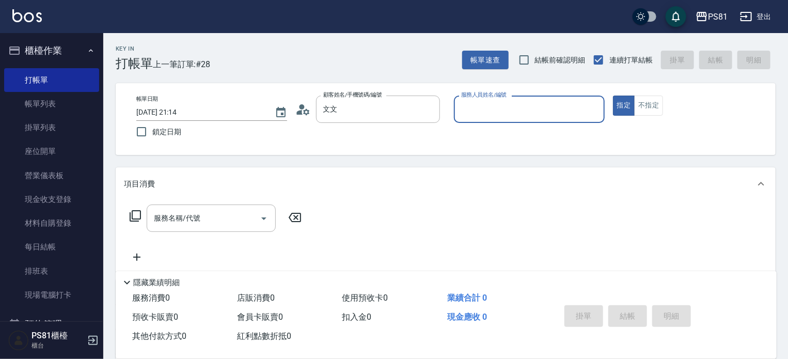
type input "文文/0977354578/"
type input "采蓮-2"
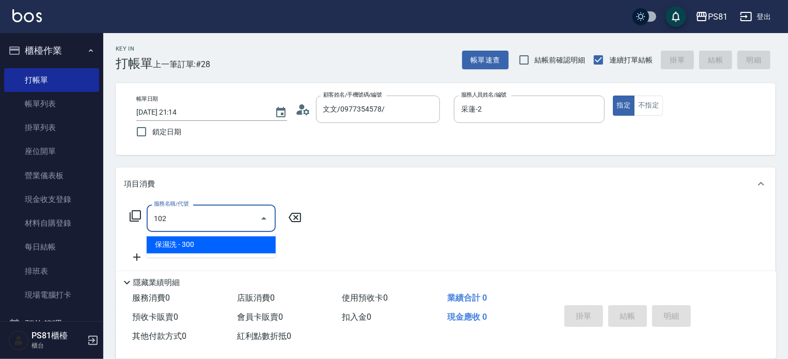
type input "保濕洗(102)"
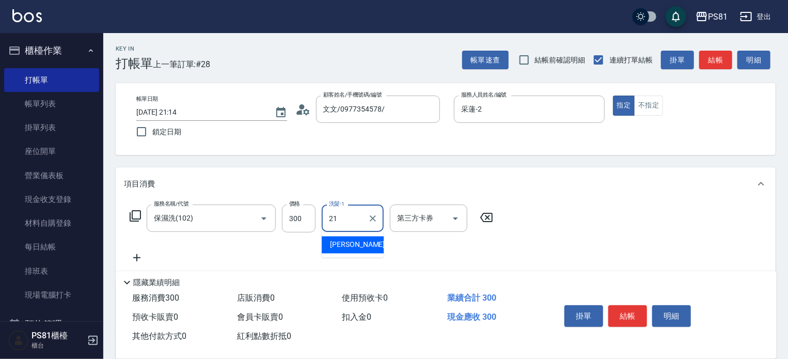
type input "Q比-21"
drag, startPoint x: 645, startPoint y: 209, endPoint x: 620, endPoint y: 315, distance: 108.9
click at [645, 214] on div "服務名稱/代號 保濕洗(102) 服務名稱/代號 價格 300 價格 洗髮-1 Q比-21 洗髮-1 第三方卡券 第三方卡券" at bounding box center [446, 236] width 660 height 72
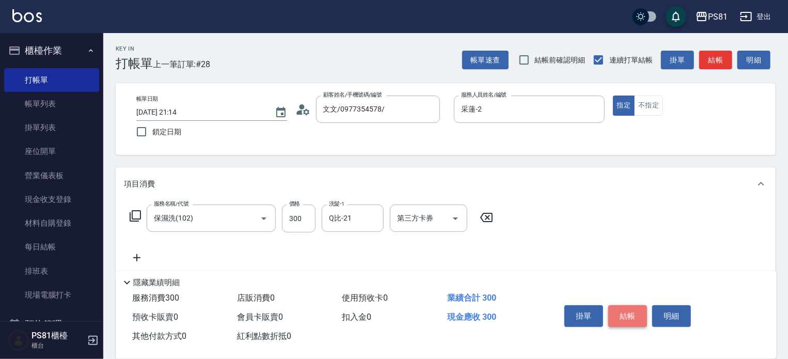
click at [623, 316] on button "結帳" at bounding box center [628, 316] width 39 height 22
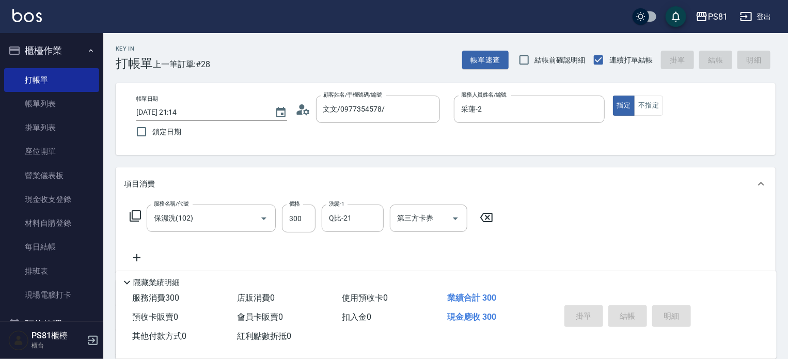
type input "[DATE] 21:15"
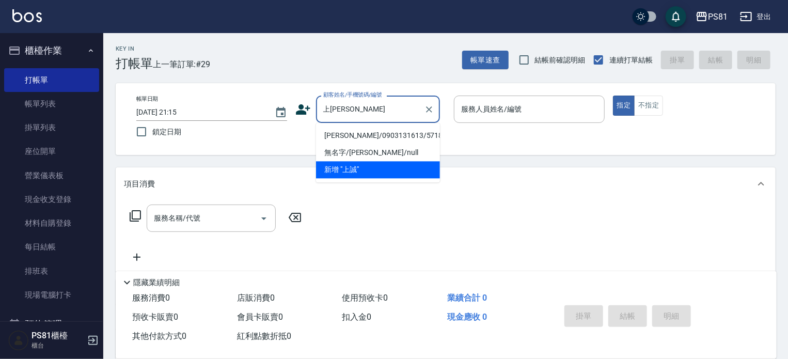
click at [406, 135] on li "[PERSON_NAME]/0903131613/5718" at bounding box center [378, 135] width 124 height 17
type input "[PERSON_NAME]/0903131613/5718"
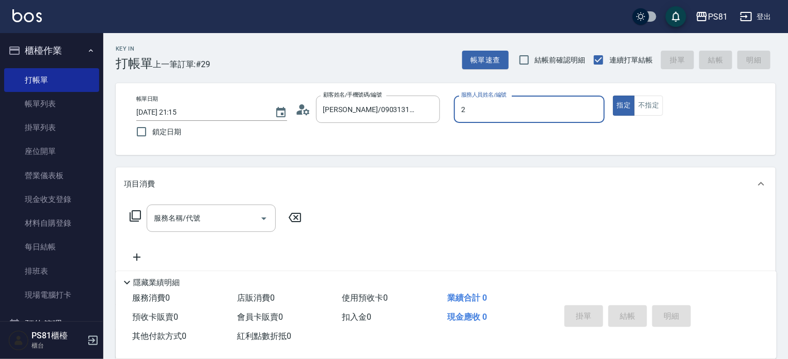
type input "采蓮-2"
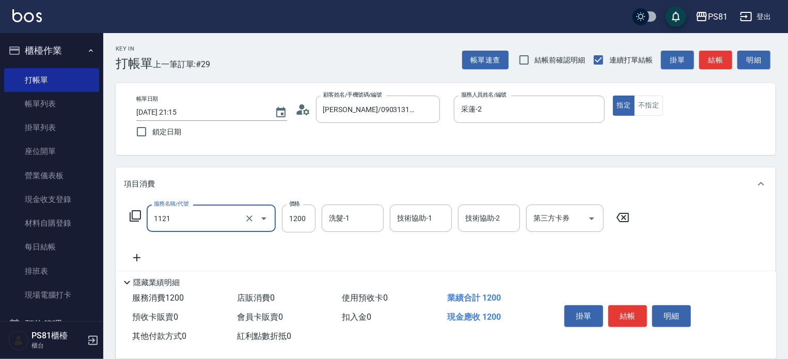
type input "頭皮卡使用(1121)"
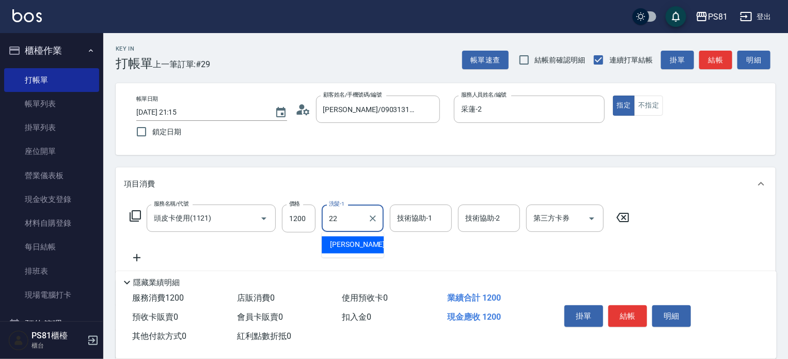
type input "涵文-22"
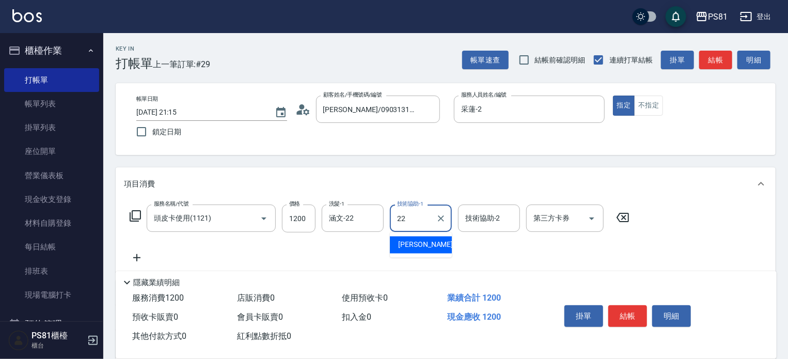
type input "涵文-22"
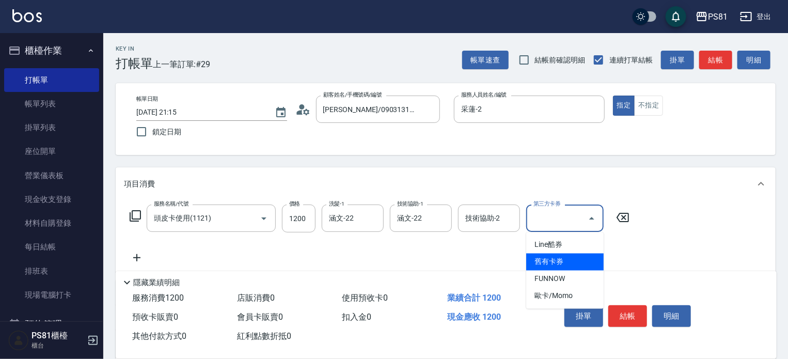
type input "舊有卡券"
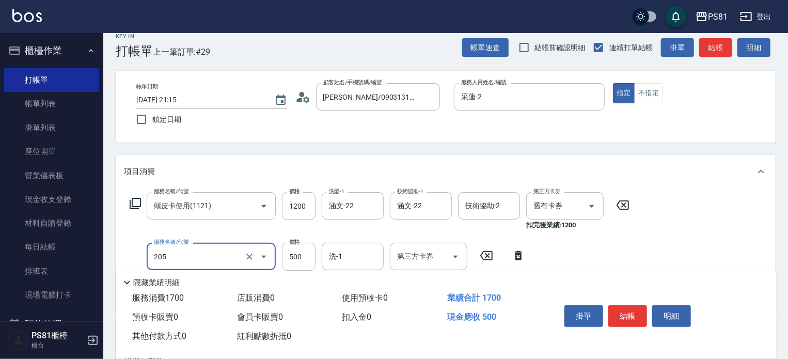
scroll to position [103, 0]
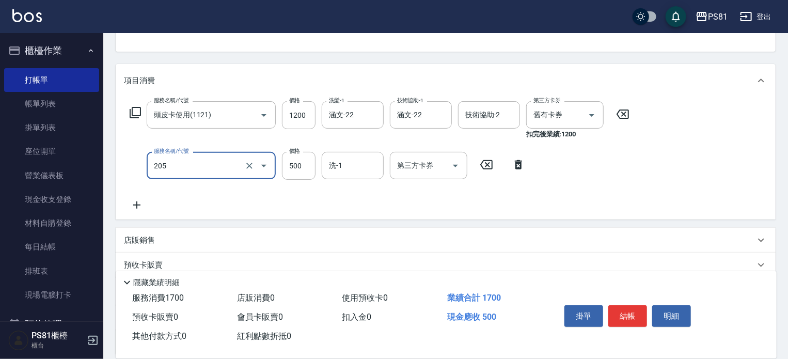
type input "A級單剪400(205)"
click at [653, 164] on div "服務名稱/代號 頭皮卡使用(1121) 服務名稱/代號 價格 1200 價格 洗髮-1 涵文-22 洗髮-1 技術協助-1 涵文-22 技術協助-1 技術協助…" at bounding box center [446, 158] width 660 height 122
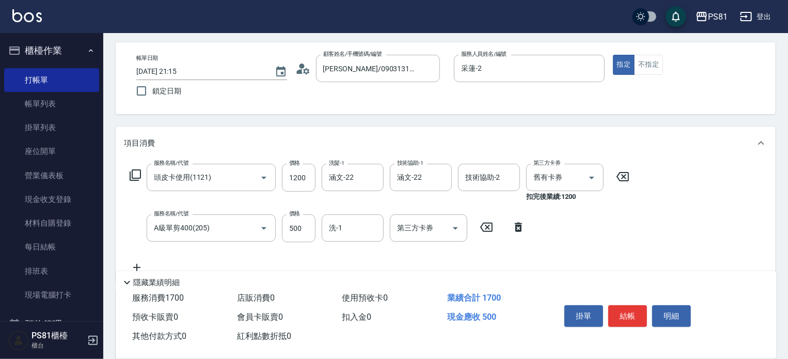
scroll to position [0, 0]
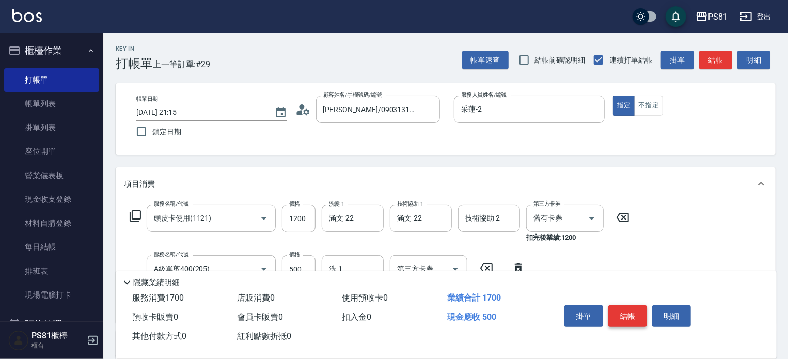
click at [632, 318] on button "結帳" at bounding box center [628, 316] width 39 height 22
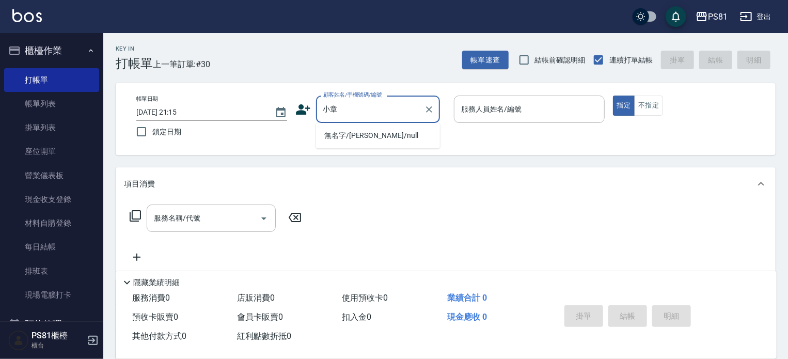
click at [405, 132] on li "無名字/[PERSON_NAME]/null" at bounding box center [378, 135] width 124 height 17
type input "無名字/[PERSON_NAME]/null"
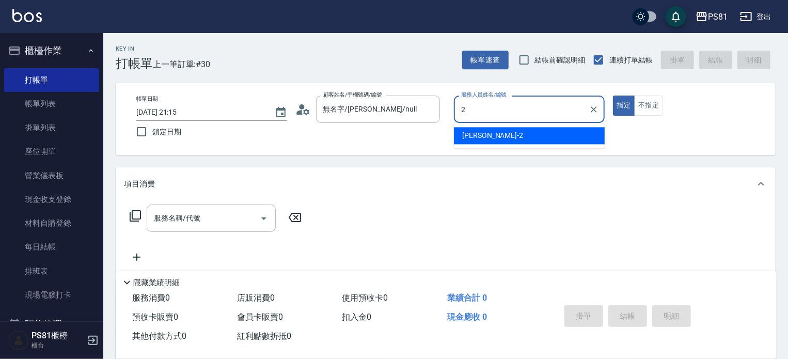
type input "采蓮-2"
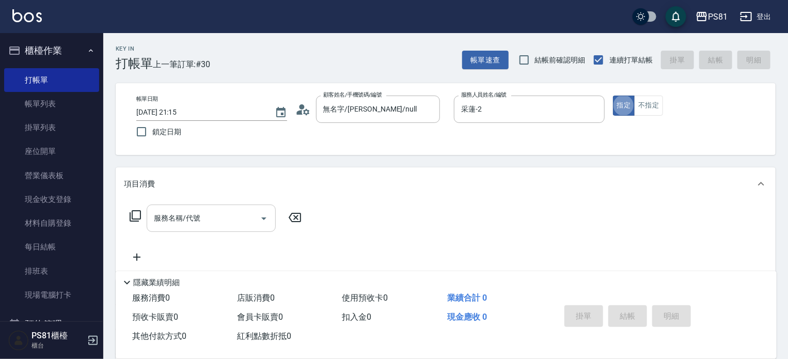
click at [199, 216] on input "服務名稱/代號" at bounding box center [203, 218] width 104 height 18
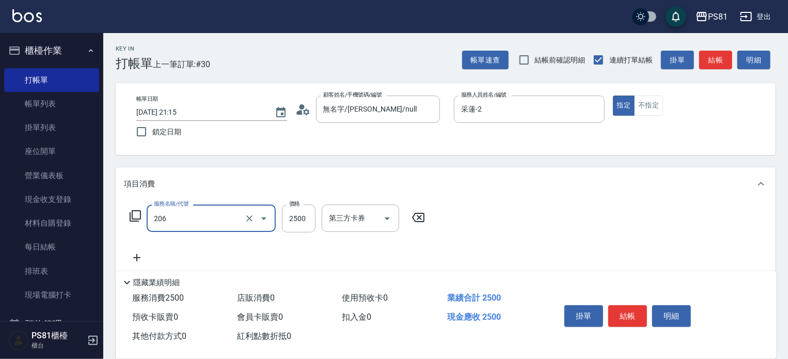
type input "錫紙燙2500(206)"
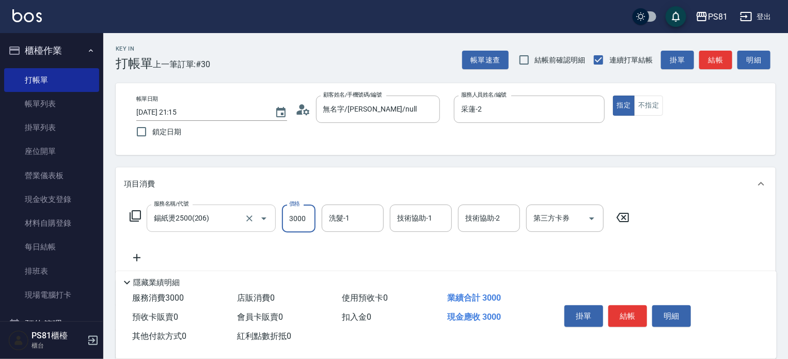
type input "3000"
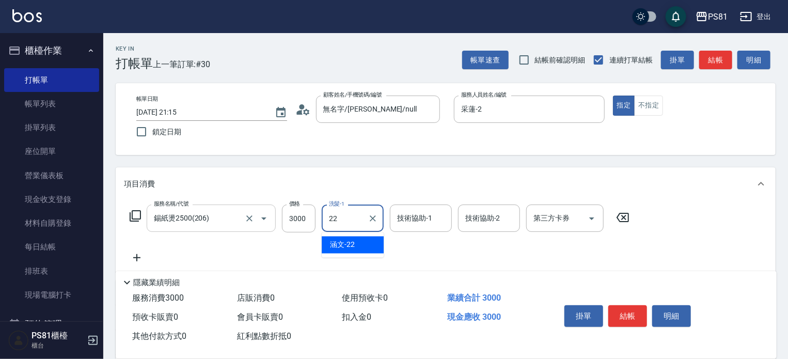
type input "涵文-22"
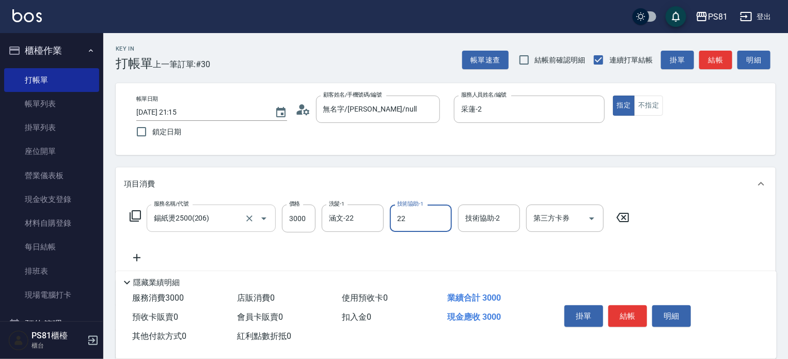
type input "涵文-22"
drag, startPoint x: 486, startPoint y: 272, endPoint x: 620, endPoint y: 283, distance: 135.2
click at [489, 272] on div "隱藏業績明細" at bounding box center [446, 280] width 661 height 18
click at [628, 256] on div "服務名稱/代號 錫紙燙2500(206) 服務名稱/代號 價格 3000 價格 洗髮-1 涵文-22 洗髮-1 技術協助-1 涵文-22 技術協助-1 技術協…" at bounding box center [380, 234] width 512 height 59
click at [630, 306] on button "結帳" at bounding box center [628, 316] width 39 height 22
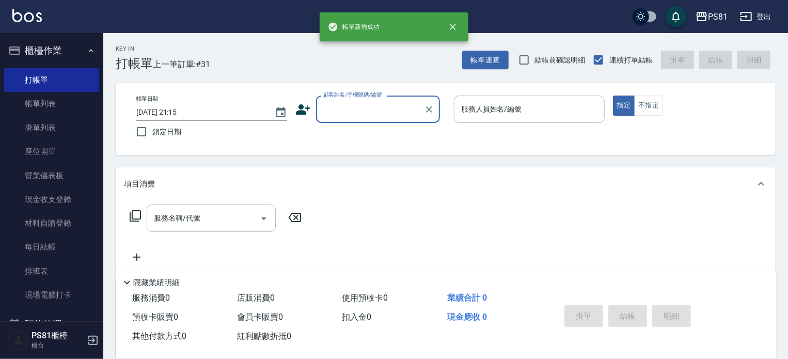
click at [379, 111] on input "顧客姓名/手機號碼/編號" at bounding box center [370, 109] width 99 height 18
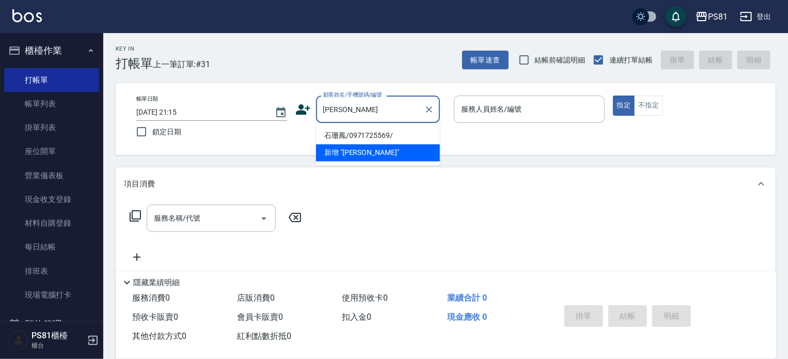
click at [397, 130] on li "石珊鳳/0971725569/" at bounding box center [378, 135] width 124 height 17
type input "石珊鳳/0971725569/"
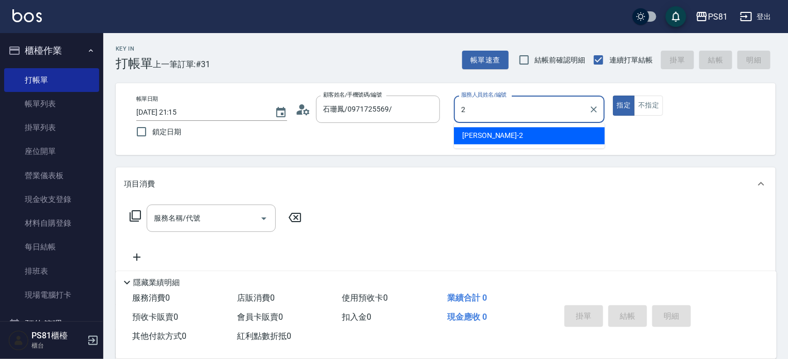
type input "采蓮-2"
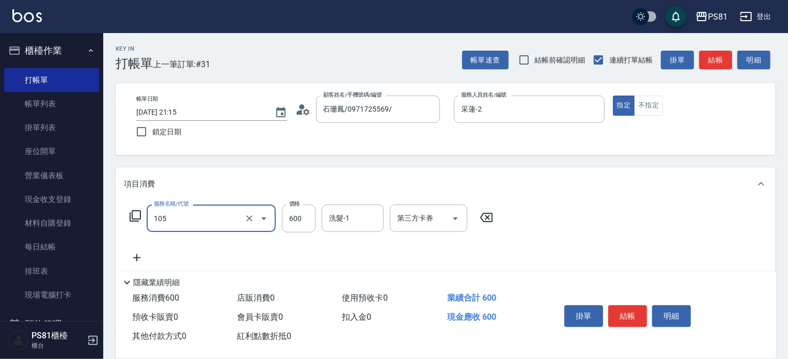
type input "6"
type input "A級洗剪600(105)"
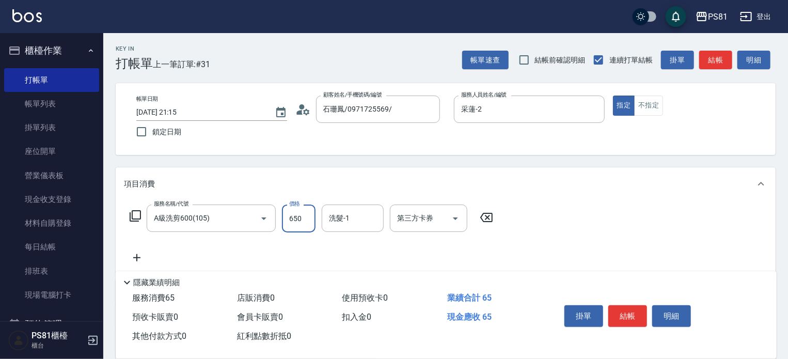
type input "650"
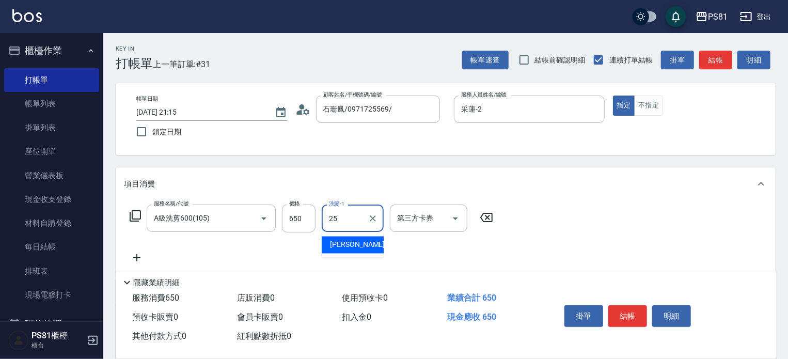
type input "妮可-25"
click at [626, 235] on div "服務名稱/代號 A級洗剪600(105) 服務名稱/代號 價格 650 價格 洗髮-1 [PERSON_NAME]-25 洗髮-1 第三方卡券 第三方卡券" at bounding box center [446, 236] width 660 height 72
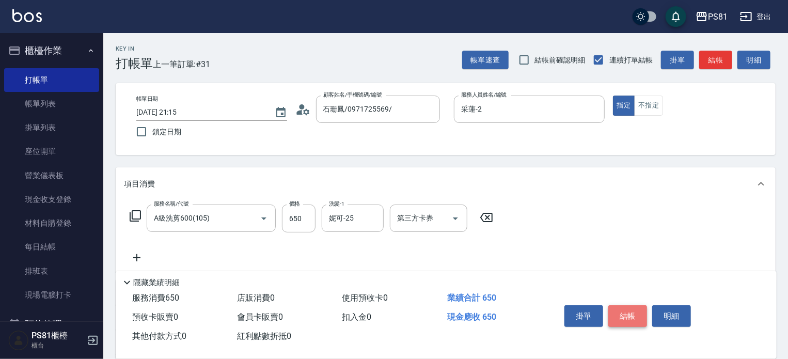
click at [630, 318] on button "結帳" at bounding box center [628, 316] width 39 height 22
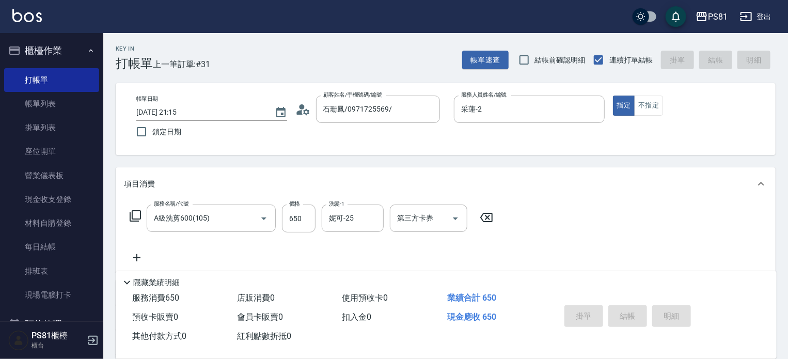
type input "[DATE] 21:16"
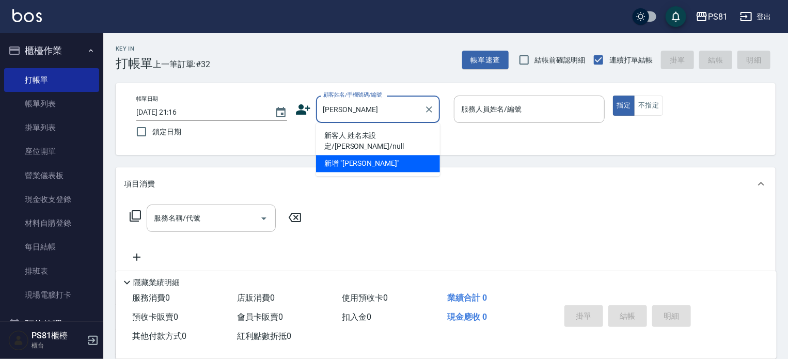
click at [357, 139] on li "新客人 姓名未設定/[PERSON_NAME]/null" at bounding box center [378, 141] width 124 height 28
type input "新客人 姓名未設定/[PERSON_NAME]/null"
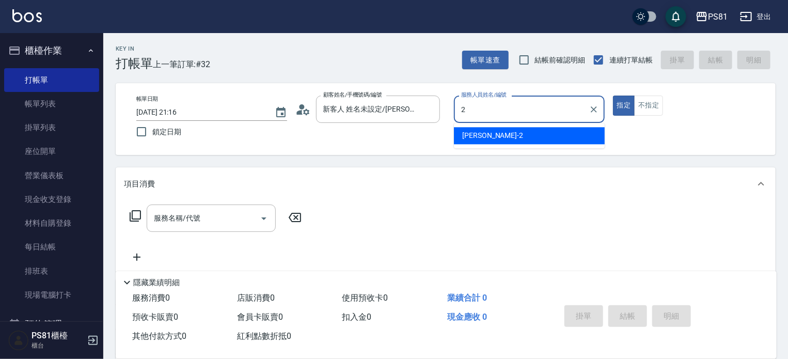
type input "采蓮-2"
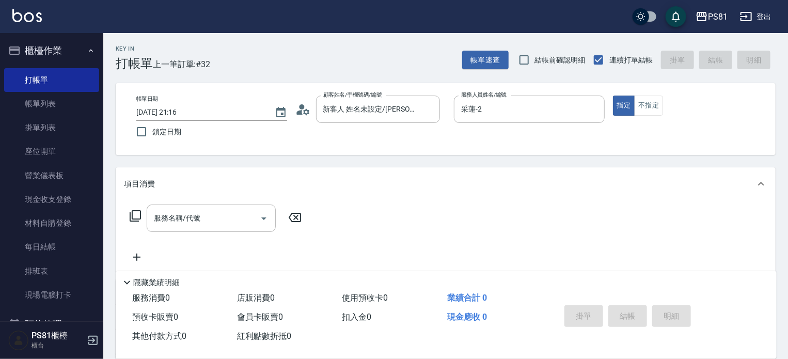
click at [357, 139] on div "帳單日期 [DATE] 21:16 鎖定日期 顧客姓名/手機號碼/編號 新客人 姓名未設定/[PERSON_NAME]/null 顧客姓名/手機號碼/編號 服…" at bounding box center [445, 119] width 635 height 47
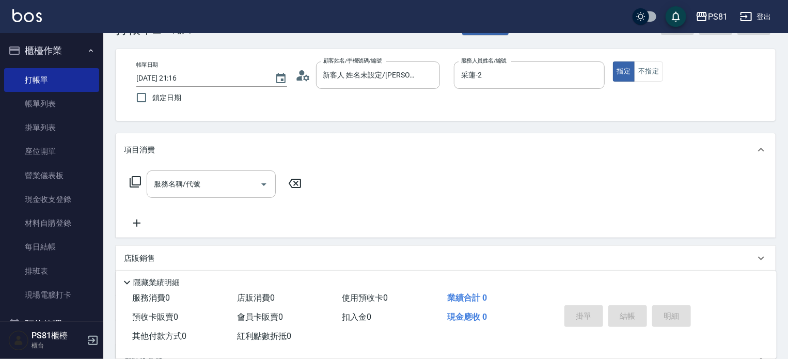
scroll to position [143, 0]
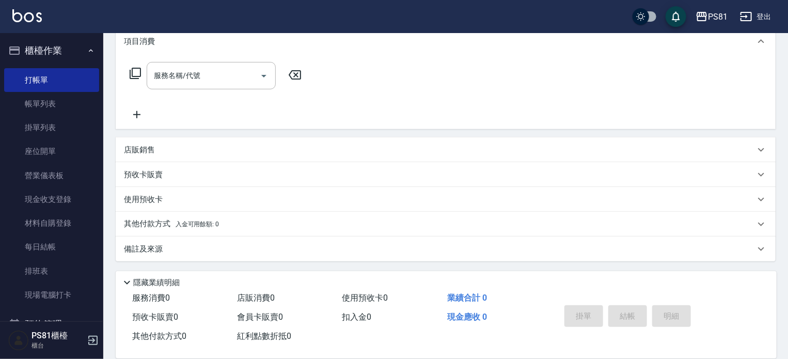
click at [252, 142] on div "店販銷售" at bounding box center [446, 149] width 660 height 25
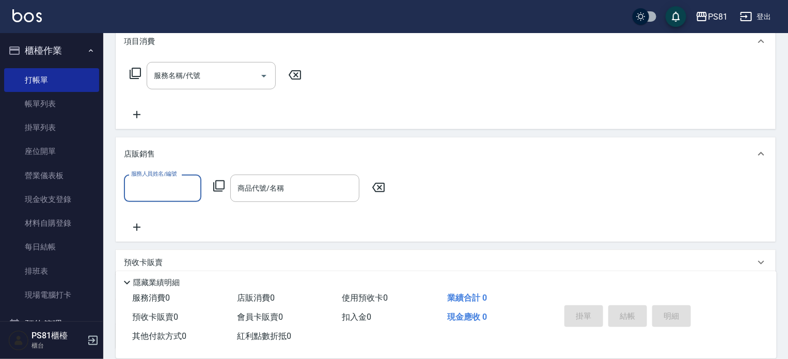
scroll to position [0, 0]
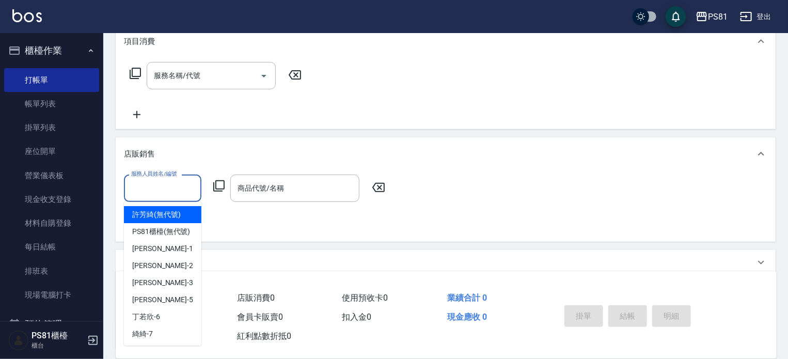
click at [179, 183] on input "服務人員姓名/編號" at bounding box center [163, 188] width 68 height 18
type input "采蓮-2"
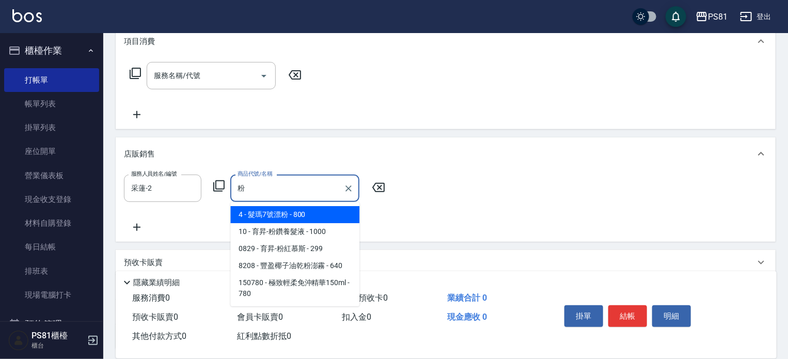
click at [256, 250] on span "0829 - 育昇-粉紅慕斯 - 299" at bounding box center [294, 248] width 129 height 17
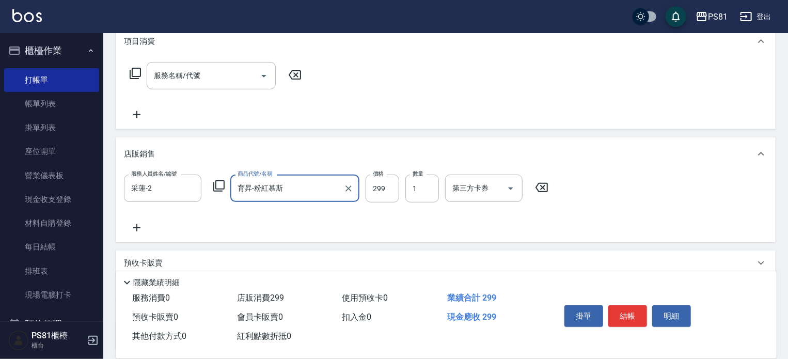
type input "育昇-粉紅慕斯"
type input "300"
drag, startPoint x: 258, startPoint y: 222, endPoint x: 242, endPoint y: 214, distance: 17.6
click at [257, 221] on div "服務人員姓名/編號 [PERSON_NAME]-2 服務人員姓名/編號 商品代號/名稱 育昇-粉紅慕斯 商品代號/名稱 價格 300 價格 數量 1 數量 第…" at bounding box center [446, 204] width 644 height 59
click at [134, 229] on icon at bounding box center [137, 228] width 26 height 12
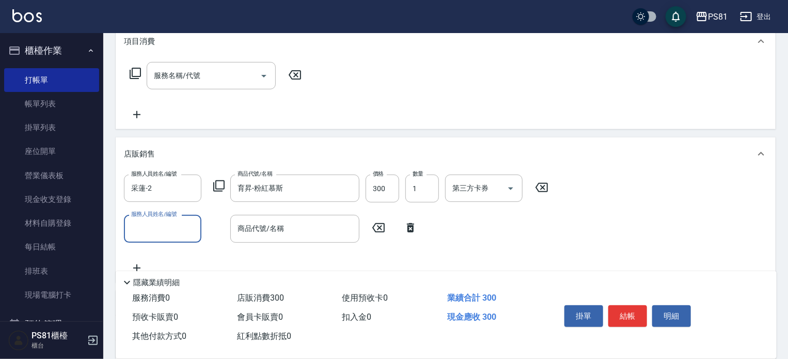
click at [144, 224] on input "服務人員姓名/編號" at bounding box center [163, 229] width 68 height 18
type input "采蓮-2"
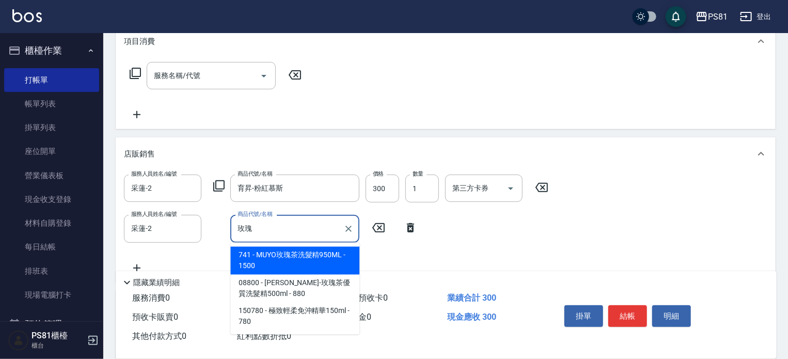
click at [267, 272] on span "741 - MUYO玫瑰茶洗髮精950ML - 1500" at bounding box center [294, 261] width 129 height 28
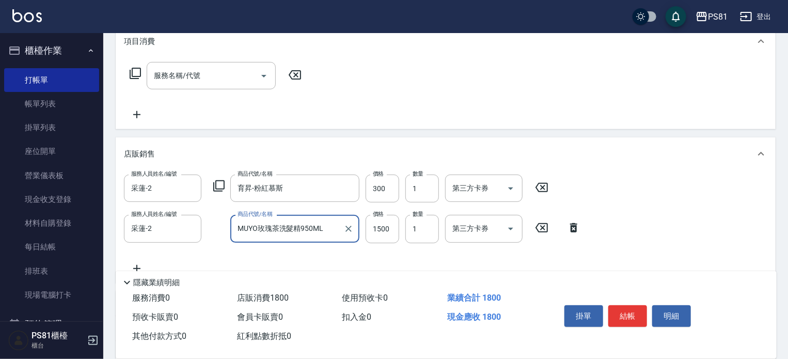
type input "MUYO玫瑰茶洗髮精950ML"
type input "1350"
click at [645, 252] on div "服務人員姓名/編號 采蓮-2 服務人員姓名/編號 商品代號/名稱 育昇-粉紅慕斯 商品代號/名稱 價格 300 價格 數量 1 數量 第三方卡券 第三方卡券 …" at bounding box center [446, 225] width 644 height 100
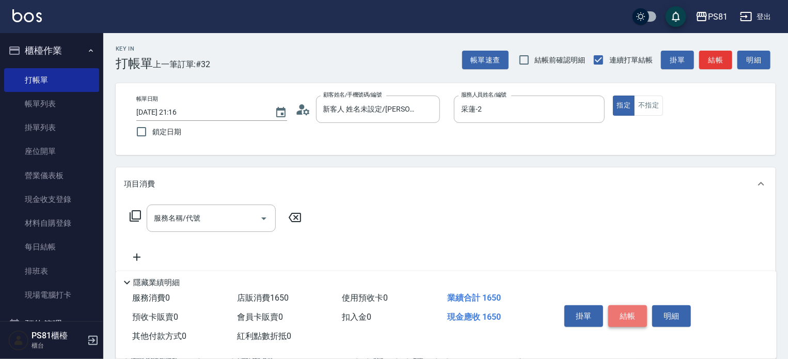
click at [630, 315] on button "結帳" at bounding box center [628, 316] width 39 height 22
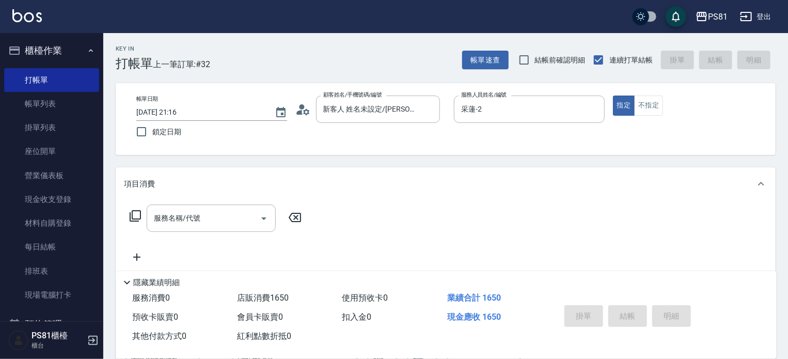
type input "[DATE] 21:18"
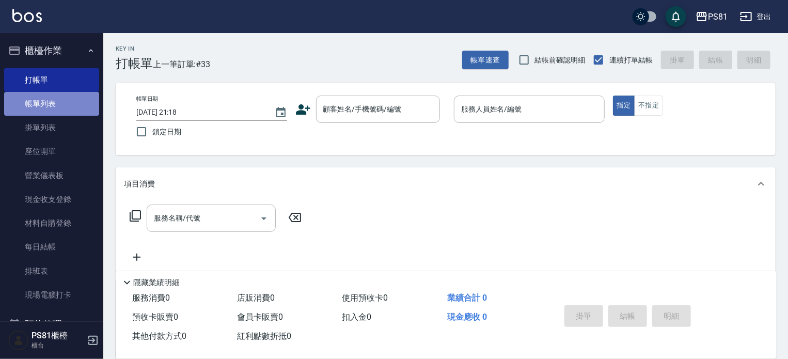
click at [54, 106] on link "帳單列表" at bounding box center [51, 104] width 95 height 24
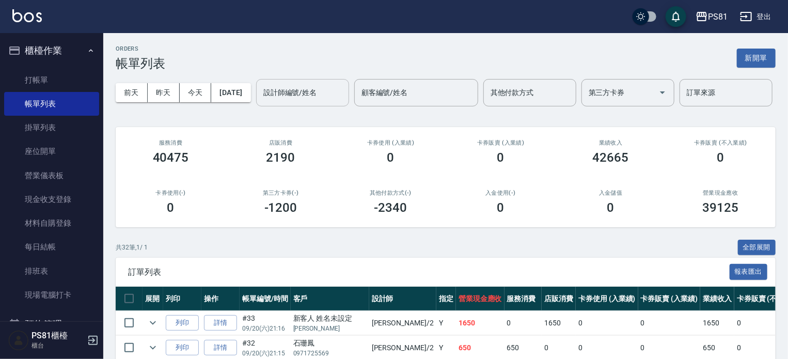
click at [261, 102] on input "設計師編號/姓名" at bounding box center [303, 93] width 84 height 18
type input "采蓮-2"
click at [358, 227] on div "其他付款方式(-) 0" at bounding box center [391, 202] width 110 height 50
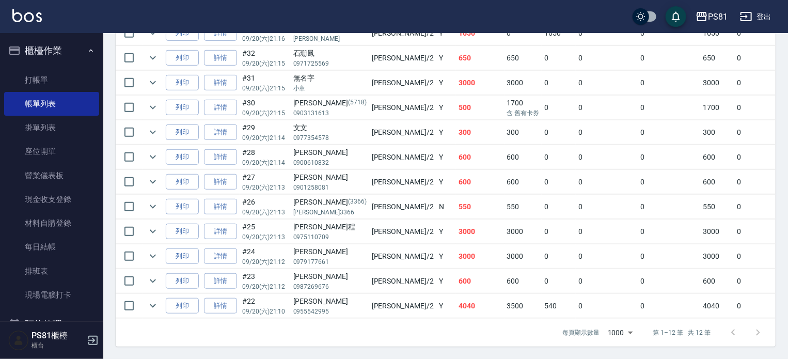
scroll to position [328, 0]
click at [437, 272] on td "Y" at bounding box center [447, 281] width 20 height 24
click at [456, 245] on td "3000" at bounding box center [480, 256] width 49 height 24
click at [456, 227] on td "3000" at bounding box center [480, 232] width 49 height 24
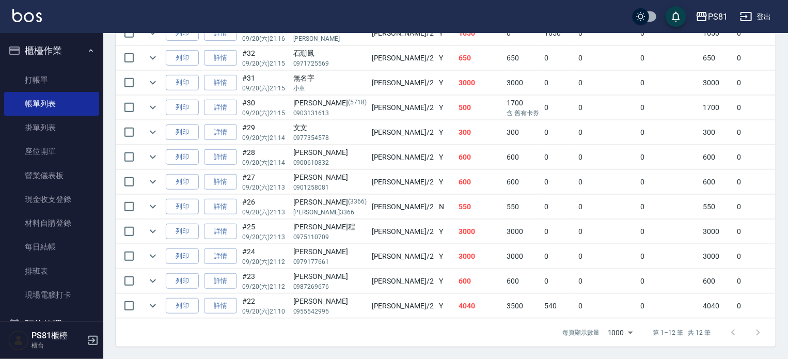
click at [456, 205] on td "550" at bounding box center [480, 207] width 49 height 24
click at [456, 174] on td "600" at bounding box center [480, 182] width 49 height 24
click at [456, 148] on td "600" at bounding box center [480, 157] width 49 height 24
click at [456, 128] on td "300" at bounding box center [480, 132] width 49 height 24
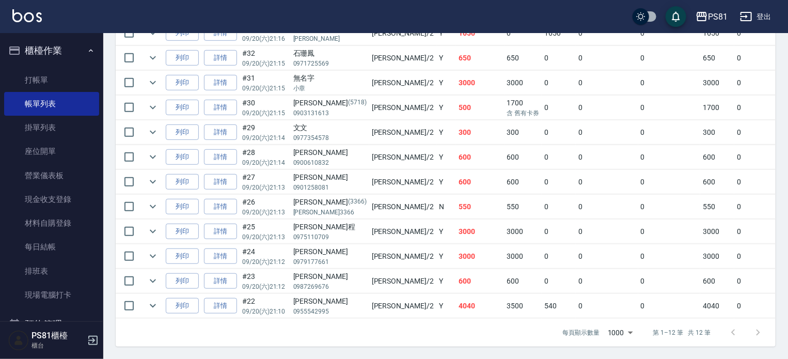
click at [456, 107] on td "500" at bounding box center [480, 108] width 49 height 24
click at [456, 84] on td "3000" at bounding box center [480, 83] width 49 height 24
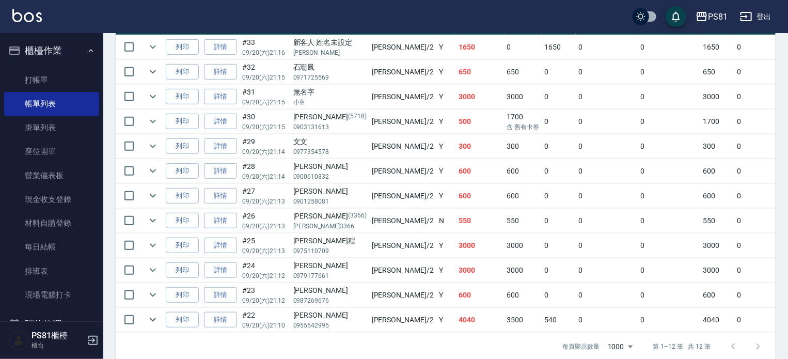
click at [456, 84] on td "650" at bounding box center [480, 72] width 49 height 24
click at [456, 59] on td "1650" at bounding box center [480, 47] width 49 height 24
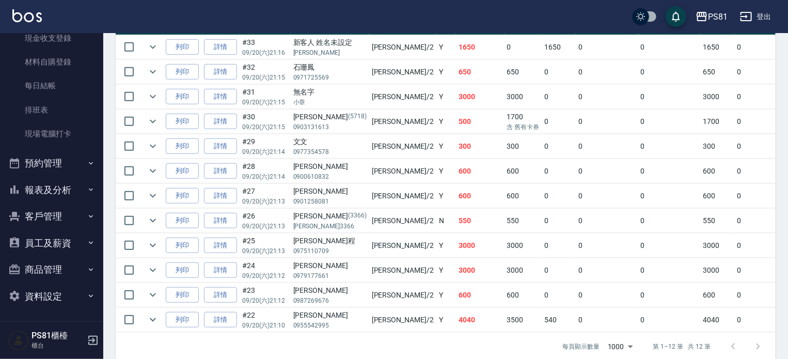
click at [28, 193] on button "報表及分析" at bounding box center [51, 190] width 95 height 27
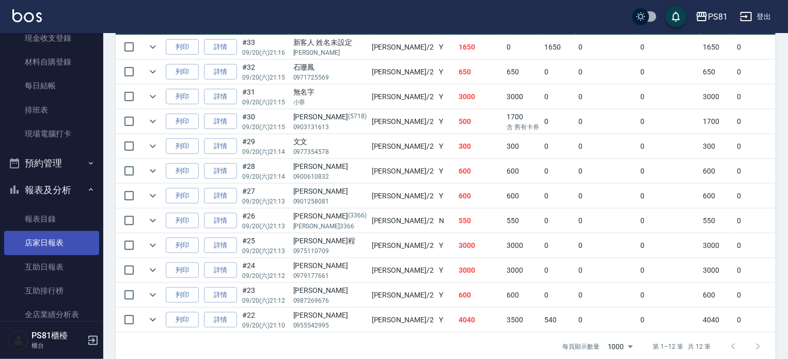
scroll to position [265, 0]
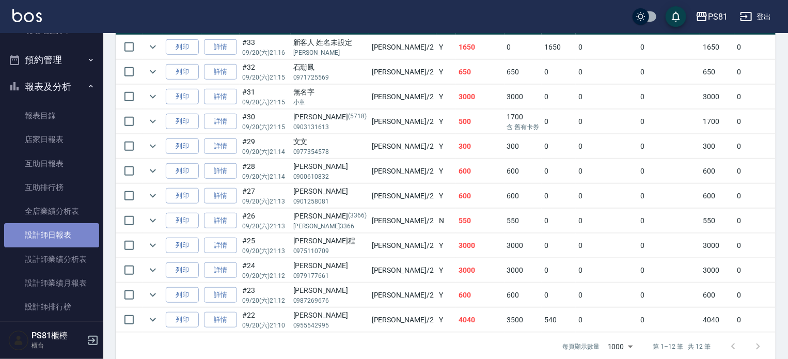
click at [81, 235] on link "設計師日報表" at bounding box center [51, 235] width 95 height 24
